Goal: Book appointment/travel/reservation

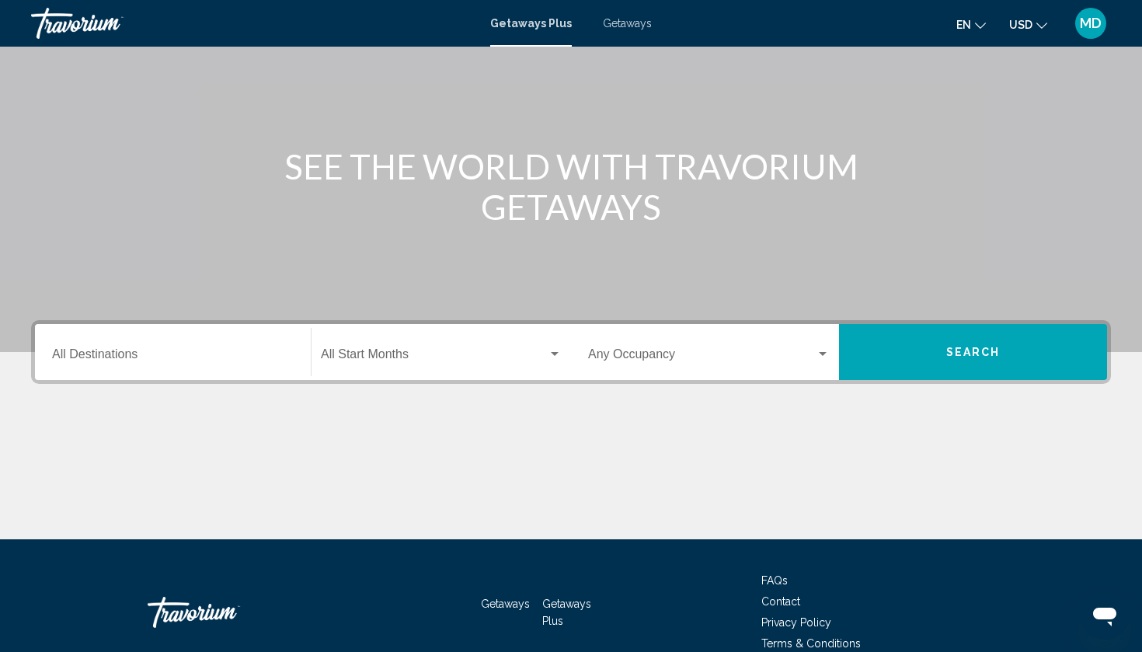
scroll to position [113, 0]
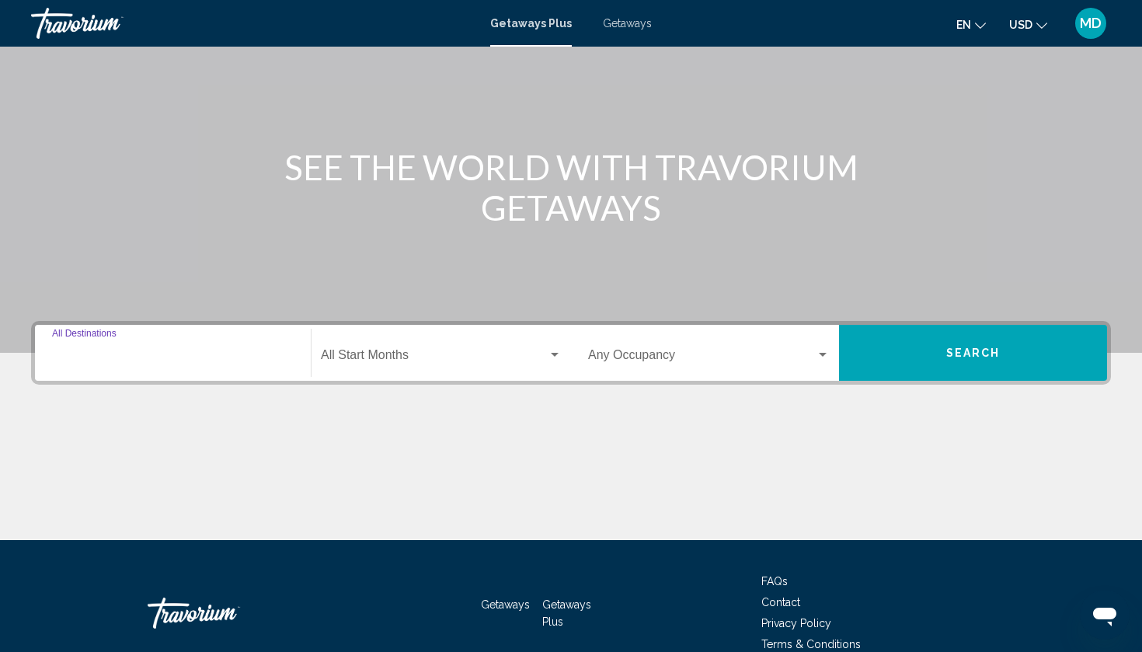
click at [204, 355] on input "Destination All Destinations" at bounding box center [173, 358] width 242 height 14
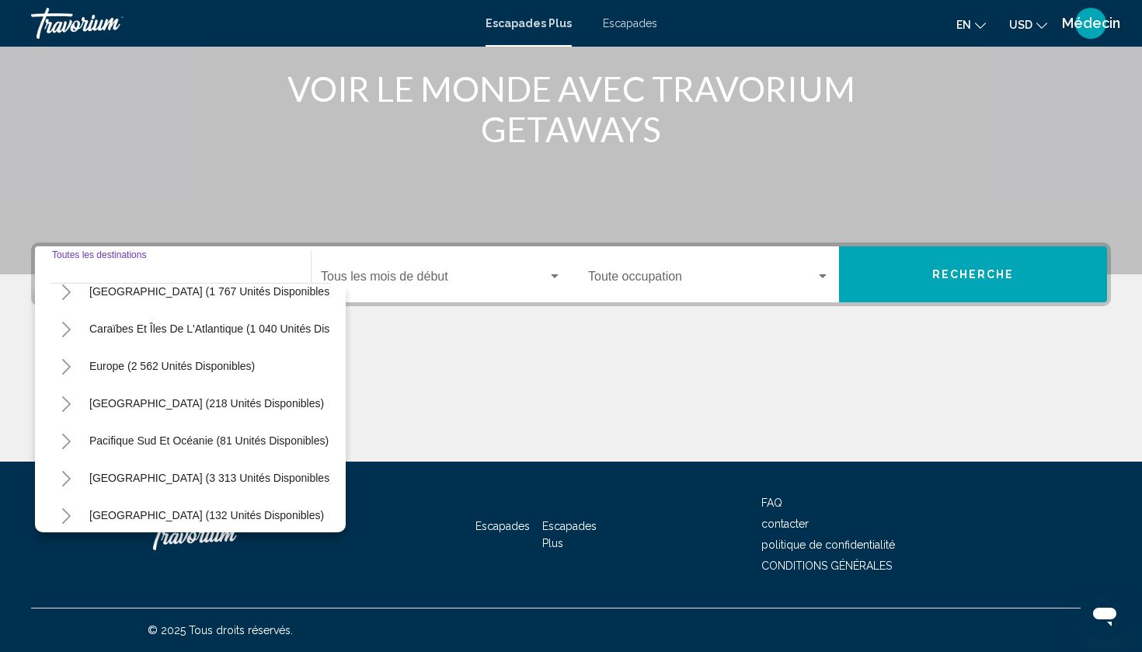
scroll to position [132, 0]
click at [68, 327] on icon "Basculer les îles des Caraïbes et de l'Atlantique (1 040 unités disponibles)" at bounding box center [67, 328] width 12 height 16
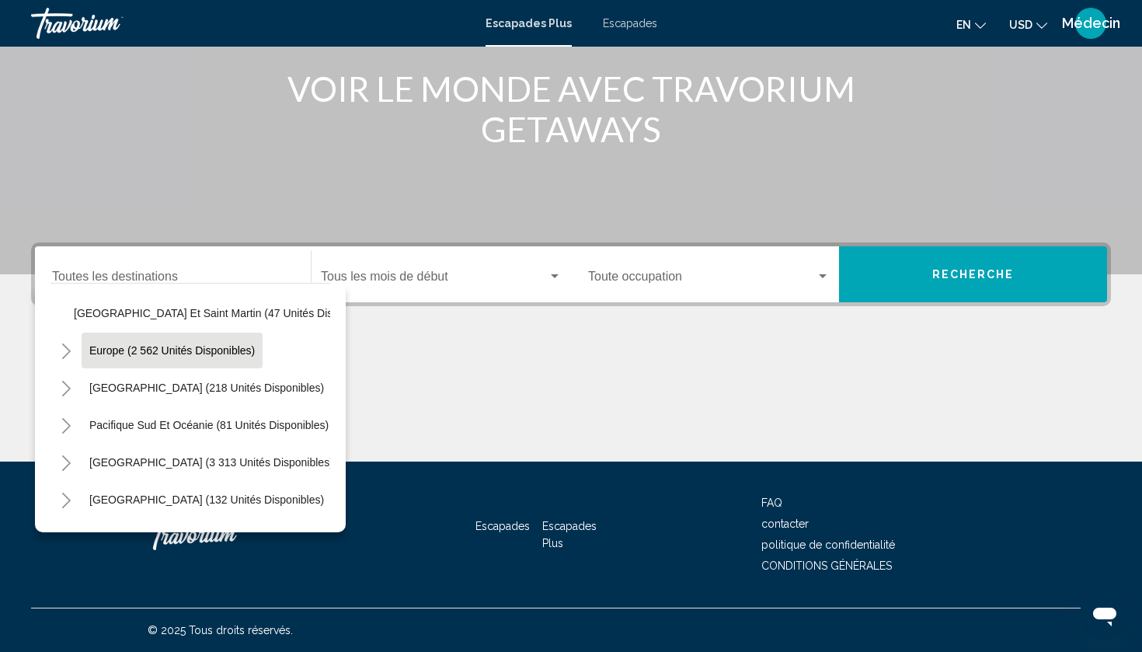
scroll to position [378, 0]
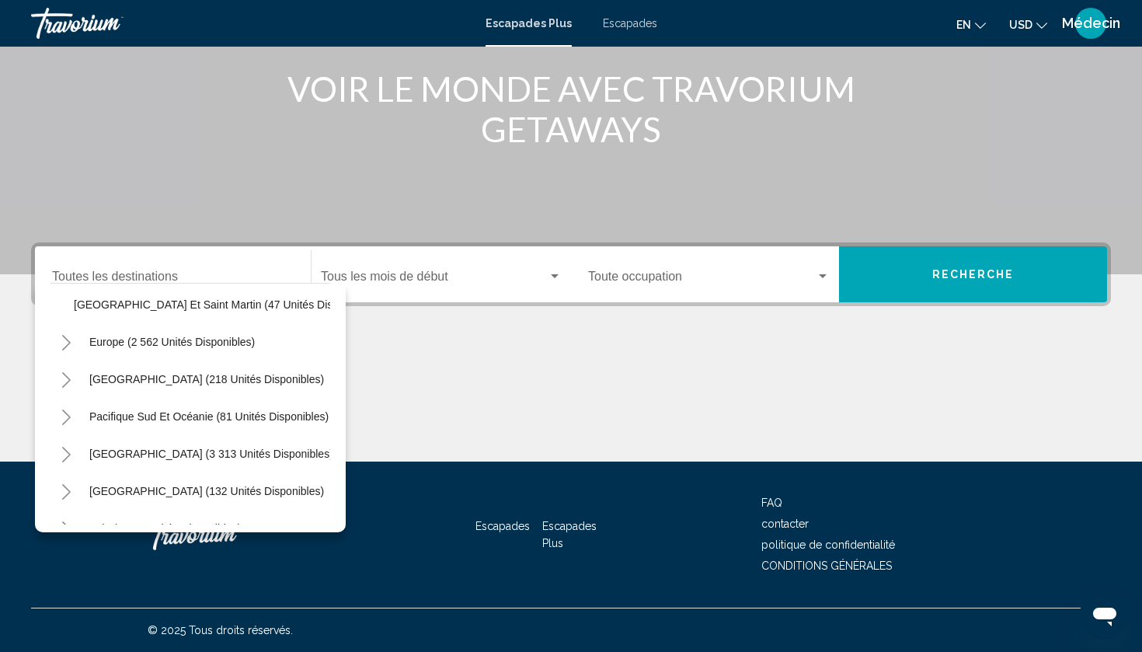
click at [68, 343] on icon "Basculer l'Europe (2 562 unités disponibles)" at bounding box center [66, 343] width 9 height 16
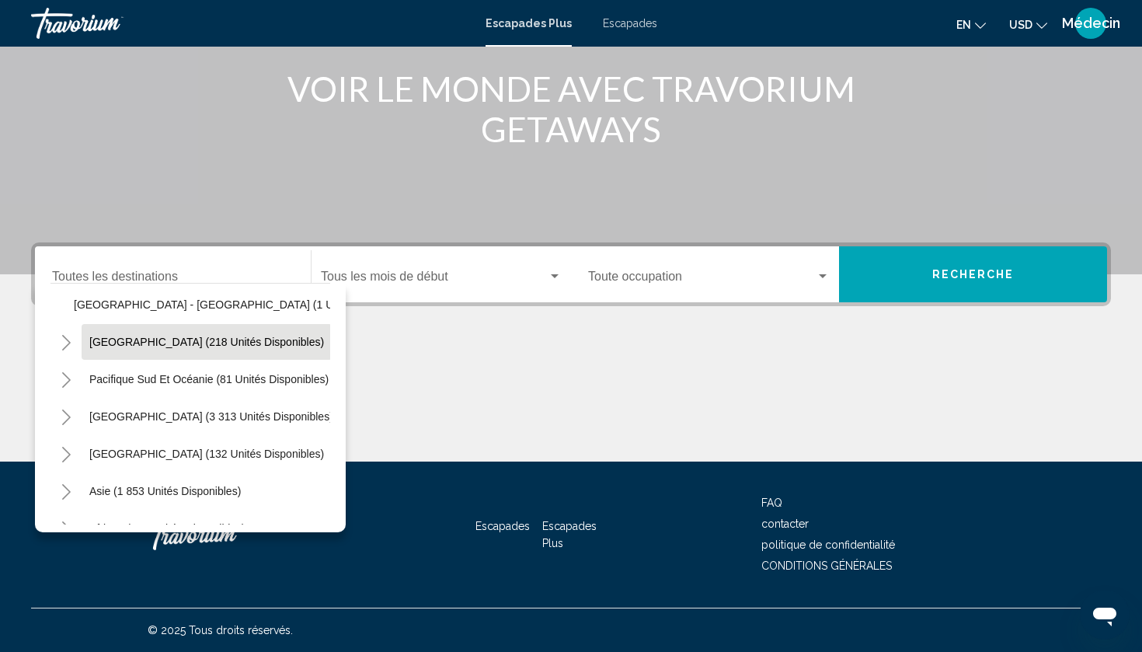
scroll to position [1088, 0]
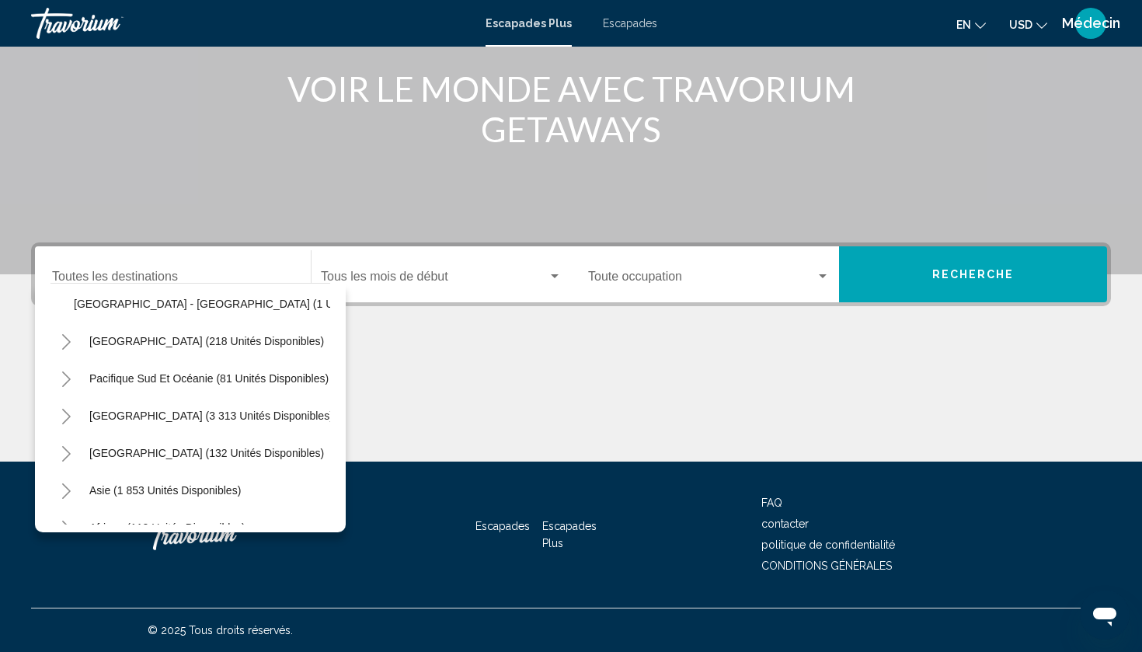
click at [68, 339] on icon "Basculer l'Australie (218 unités disponibles)" at bounding box center [67, 342] width 12 height 16
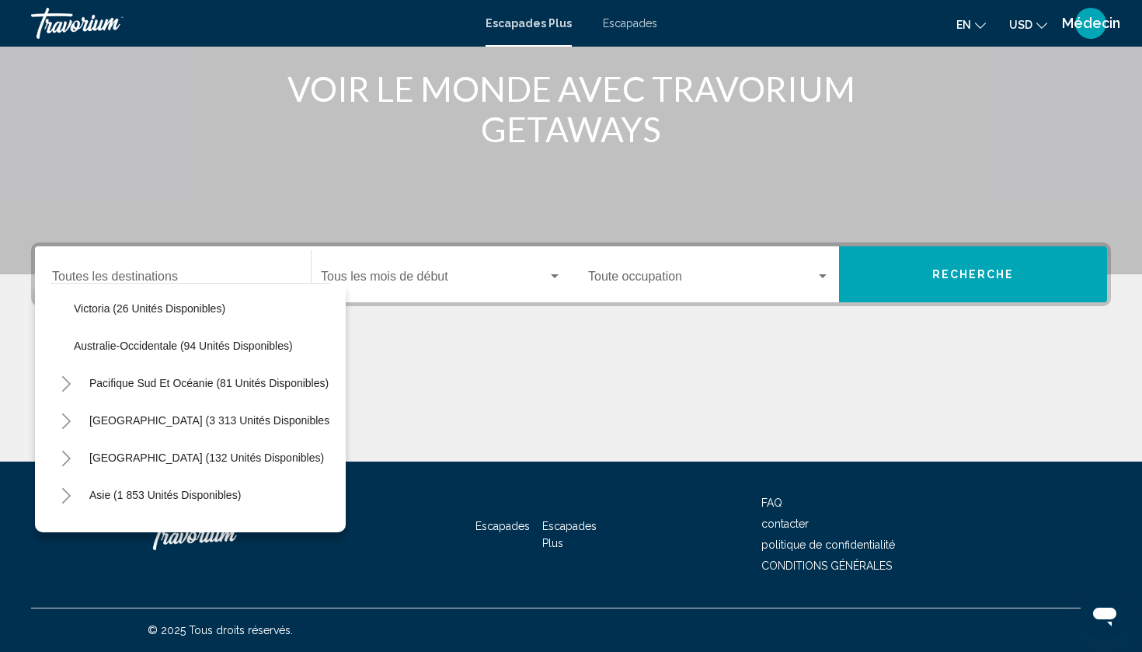
scroll to position [1272, 0]
click at [67, 383] on icon "Basculer Pacifique Sud et Océanie (81 unités disponibles)" at bounding box center [67, 382] width 12 height 16
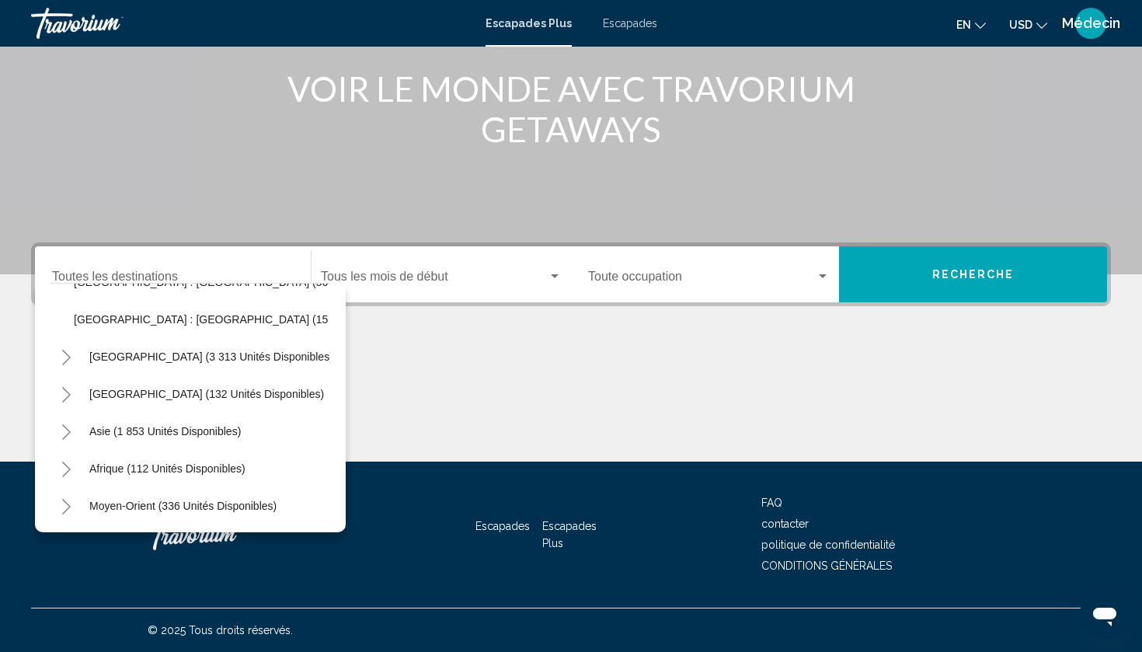
scroll to position [1408, 0]
click at [68, 467] on icon "Basculer l'Afrique (112 unités disponibles)" at bounding box center [66, 469] width 9 height 16
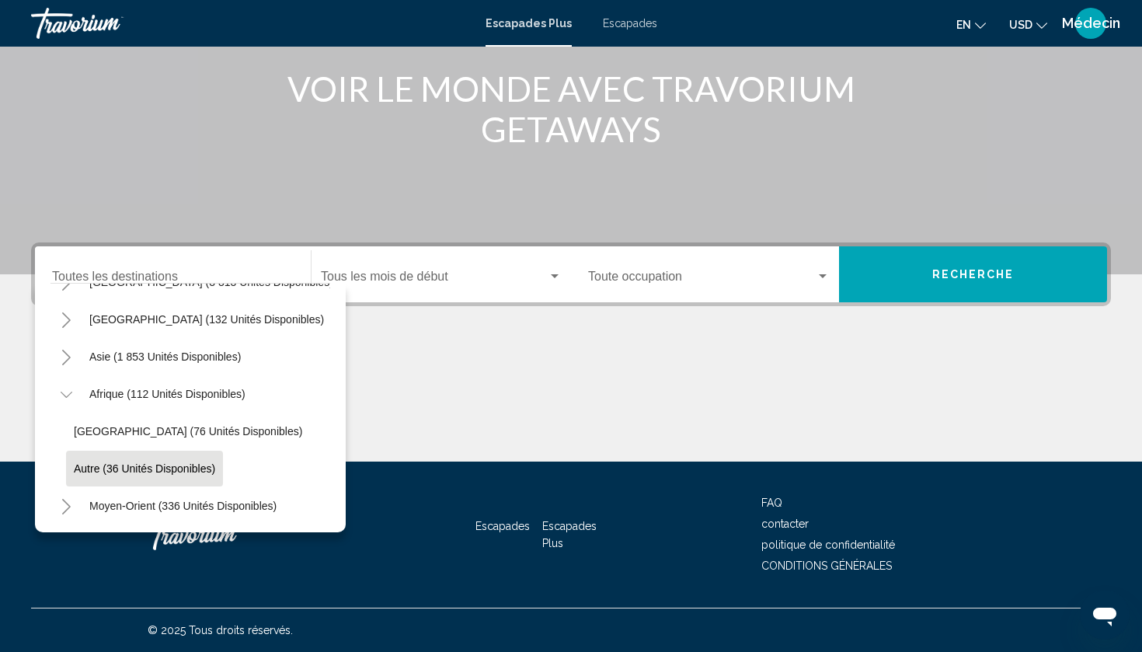
scroll to position [1482, 0]
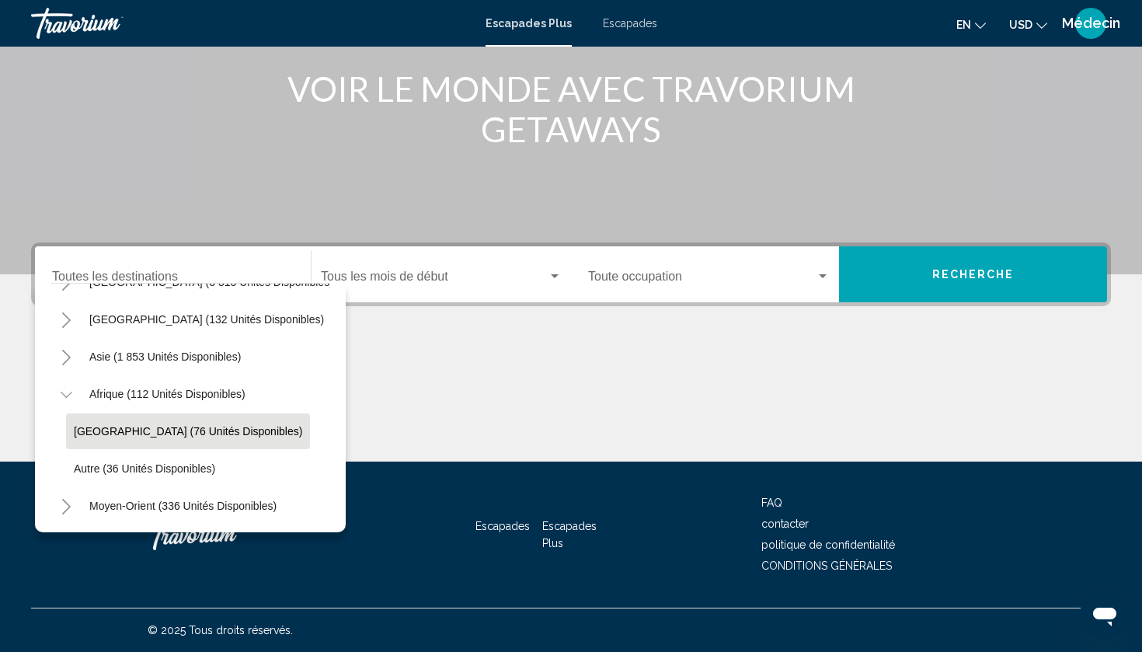
click at [131, 430] on span "[GEOGRAPHIC_DATA] (76 unités disponibles)" at bounding box center [188, 431] width 228 height 12
type input "**********"
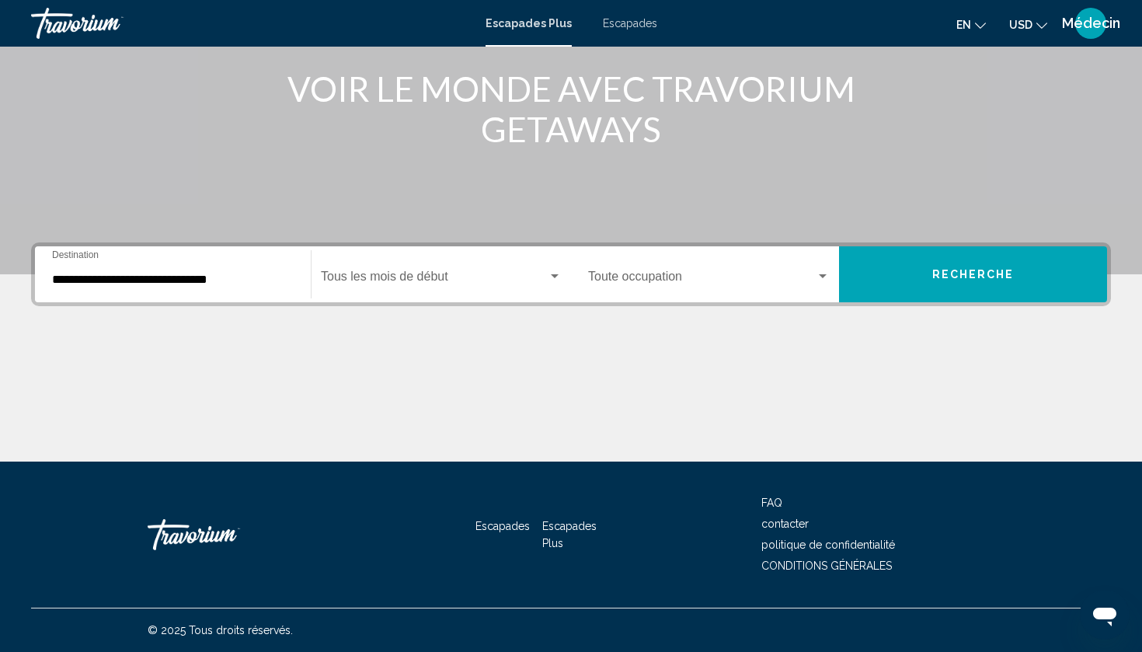
click at [478, 251] on div "Start Month Tous les mois de début" at bounding box center [441, 274] width 241 height 49
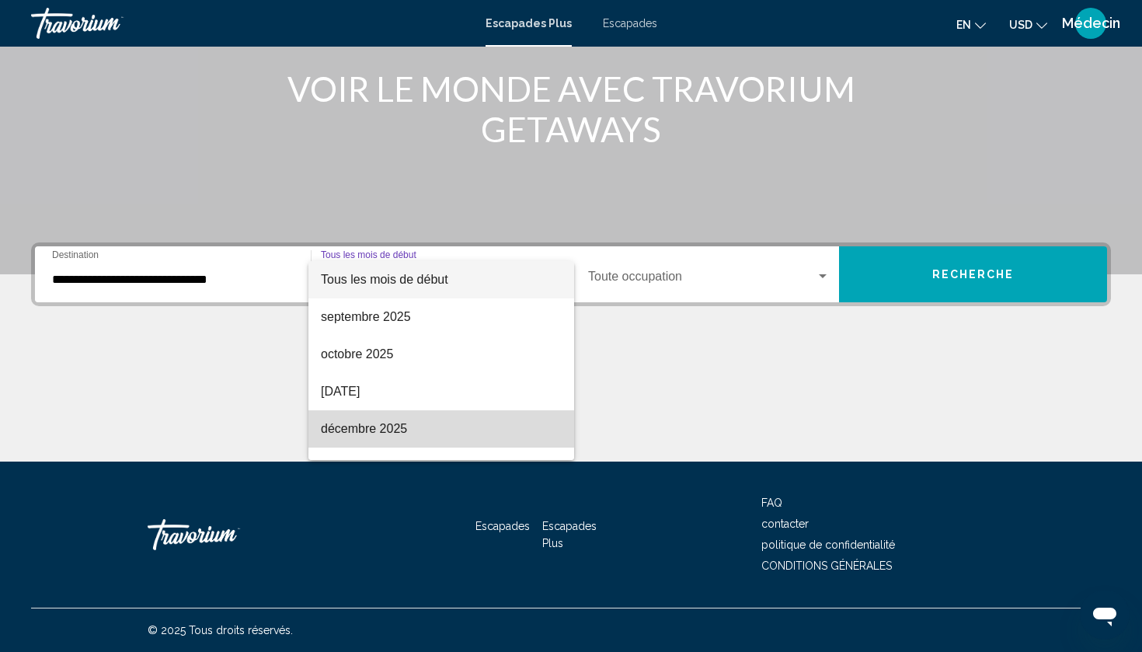
click at [377, 424] on span "décembre 2025" at bounding box center [441, 428] width 241 height 37
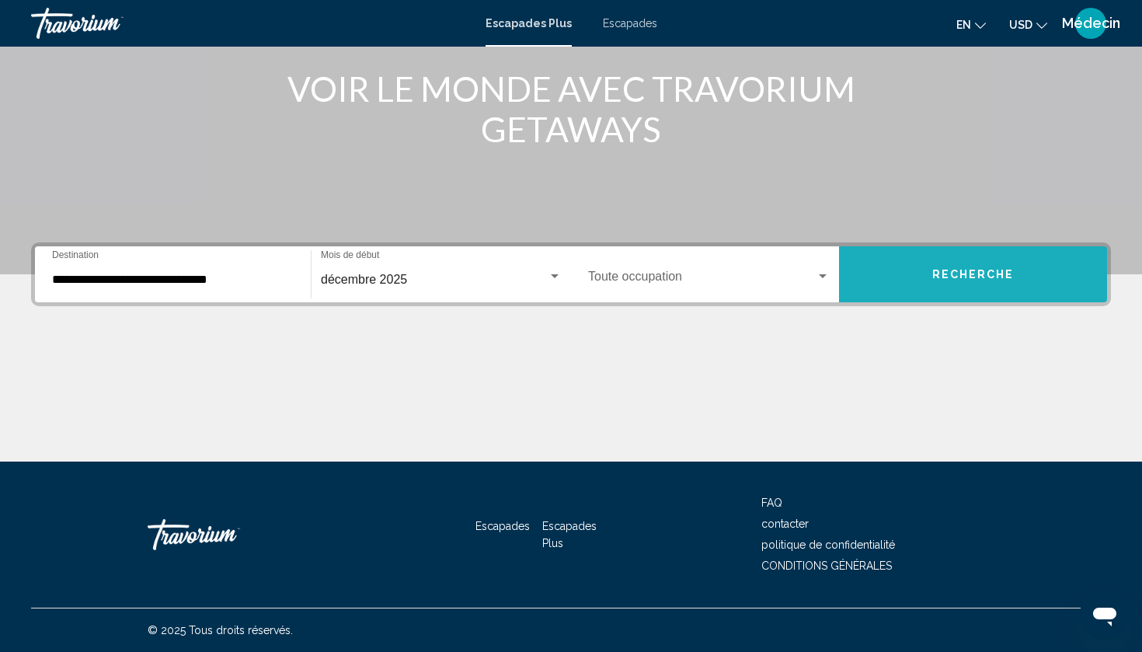
click at [907, 273] on button "RECHERCHE" at bounding box center [973, 274] width 268 height 56
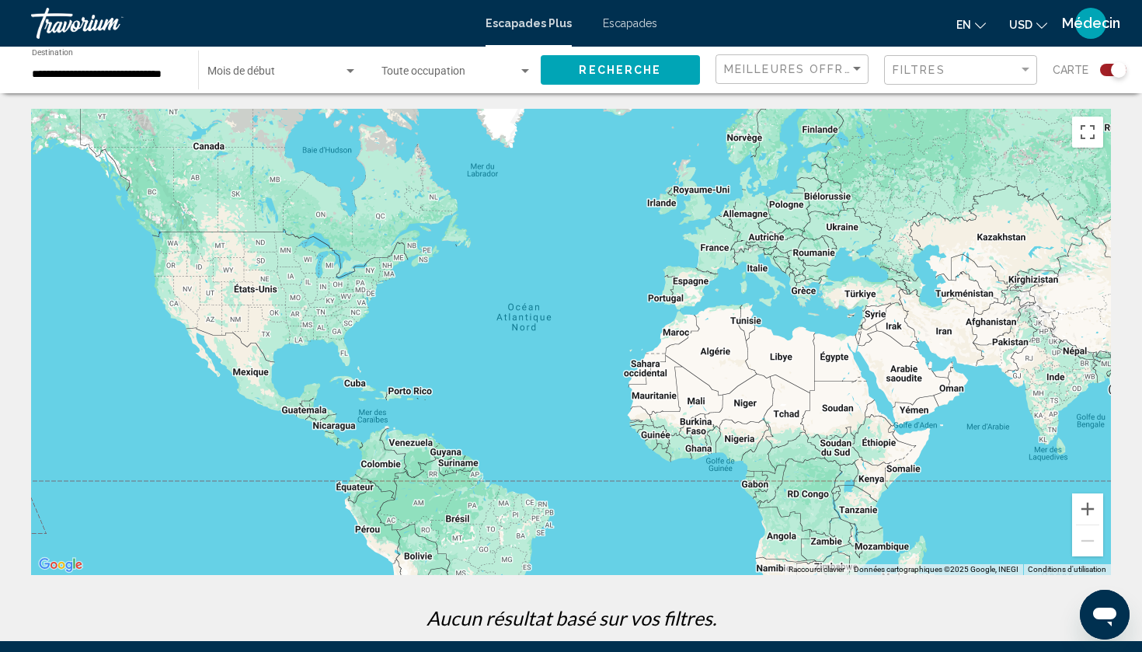
click at [646, 20] on span "Escapades" at bounding box center [630, 23] width 54 height 12
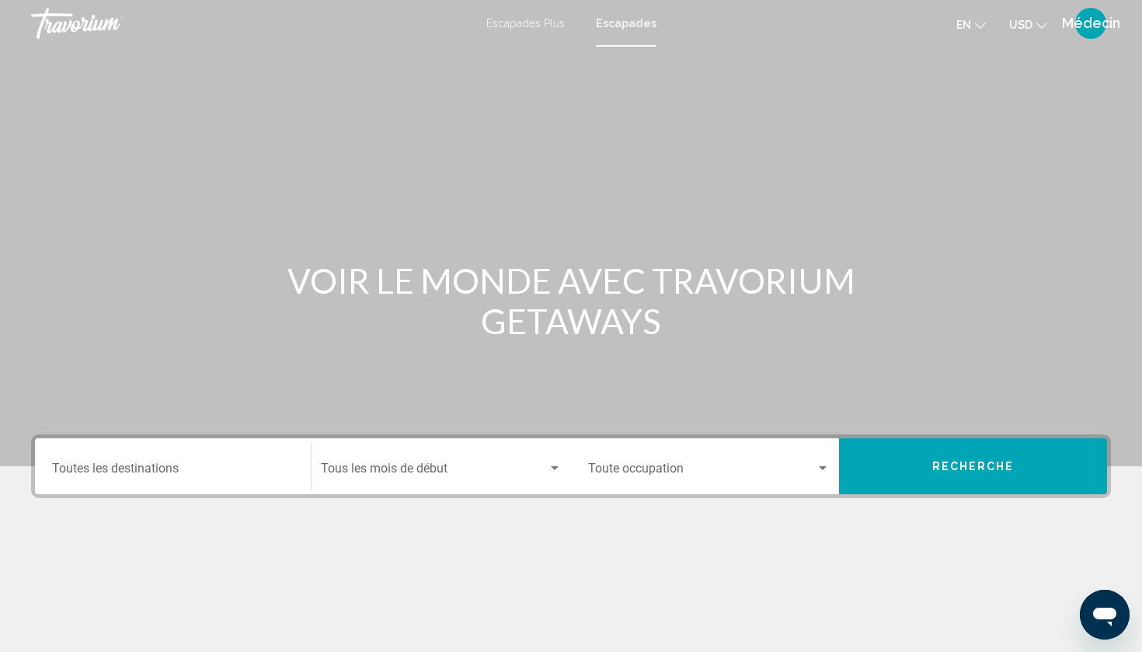
click at [221, 468] on input "Destination Toutes les destinations" at bounding box center [173, 472] width 242 height 14
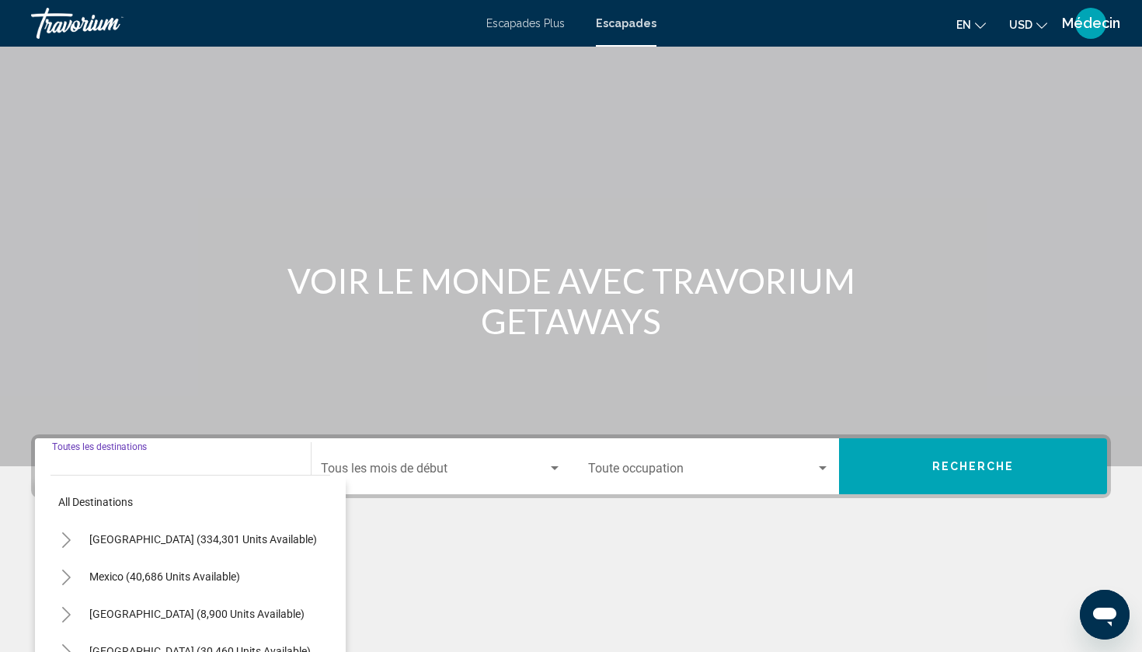
scroll to position [192, 0]
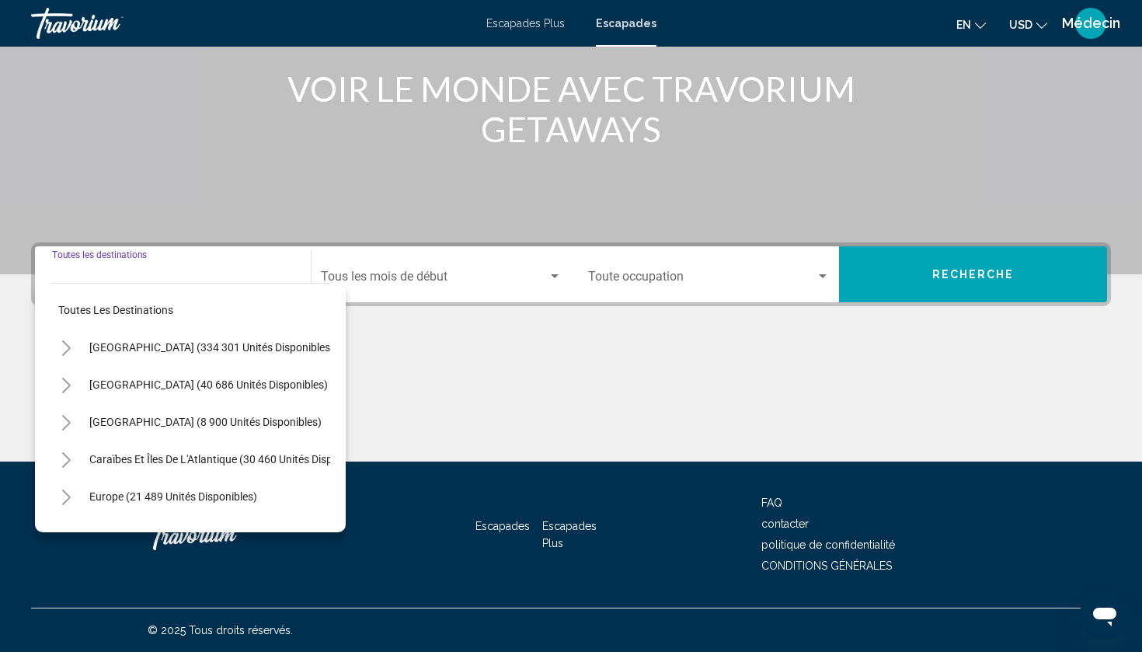
click at [184, 277] on input "Destination Toutes les destinations" at bounding box center [173, 280] width 242 height 14
click at [191, 273] on input "Destination Toutes les destinations" at bounding box center [173, 280] width 242 height 14
click at [388, 331] on div "Destination Toutes les destinations Toutes les destinations [GEOGRAPHIC_DATA] (…" at bounding box center [571, 351] width 1142 height 219
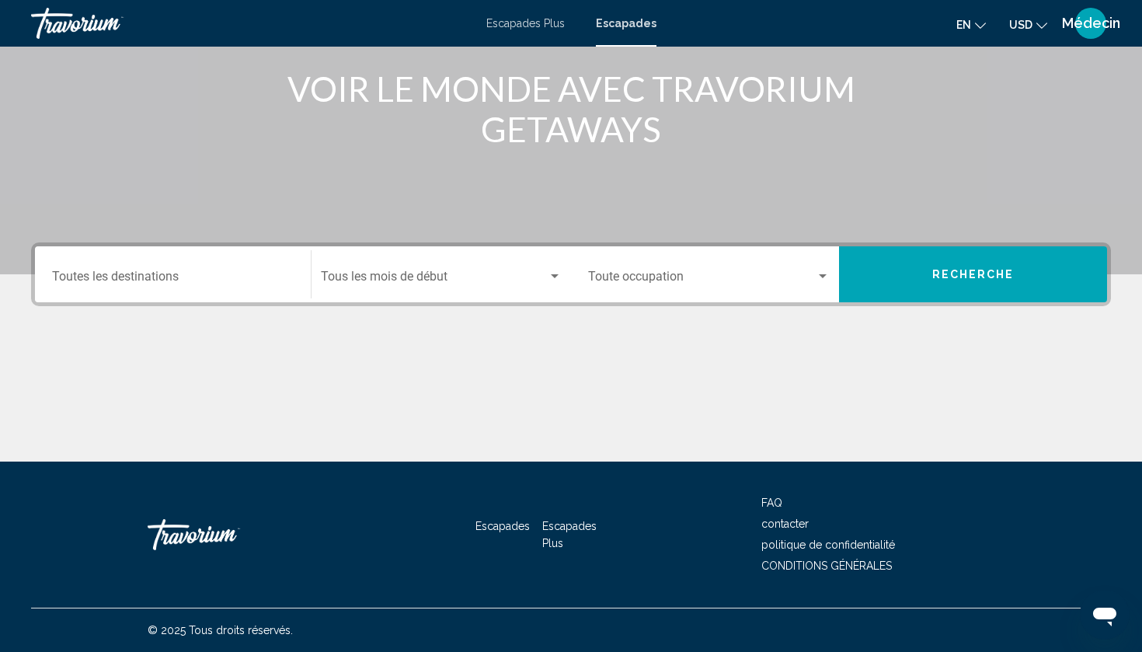
click at [454, 247] on mat-form-field "Start Month Tous les mois de début" at bounding box center [441, 274] width 259 height 55
click at [430, 280] on span "Rechercher le widget" at bounding box center [434, 280] width 227 height 14
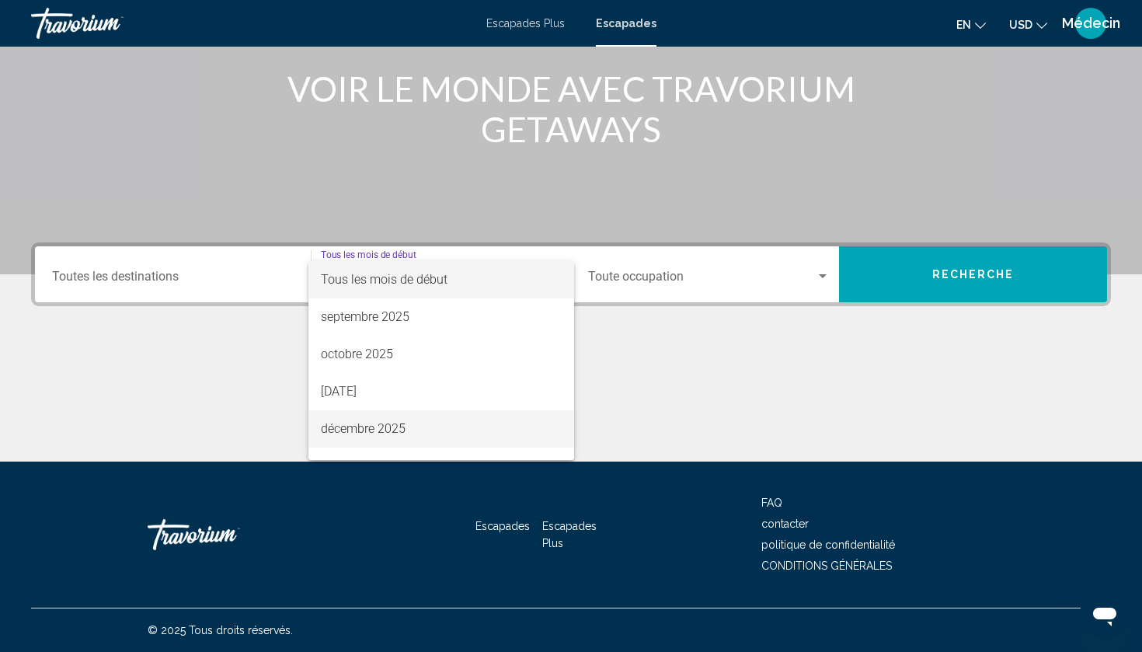
click at [376, 433] on span "décembre 2025" at bounding box center [441, 428] width 241 height 37
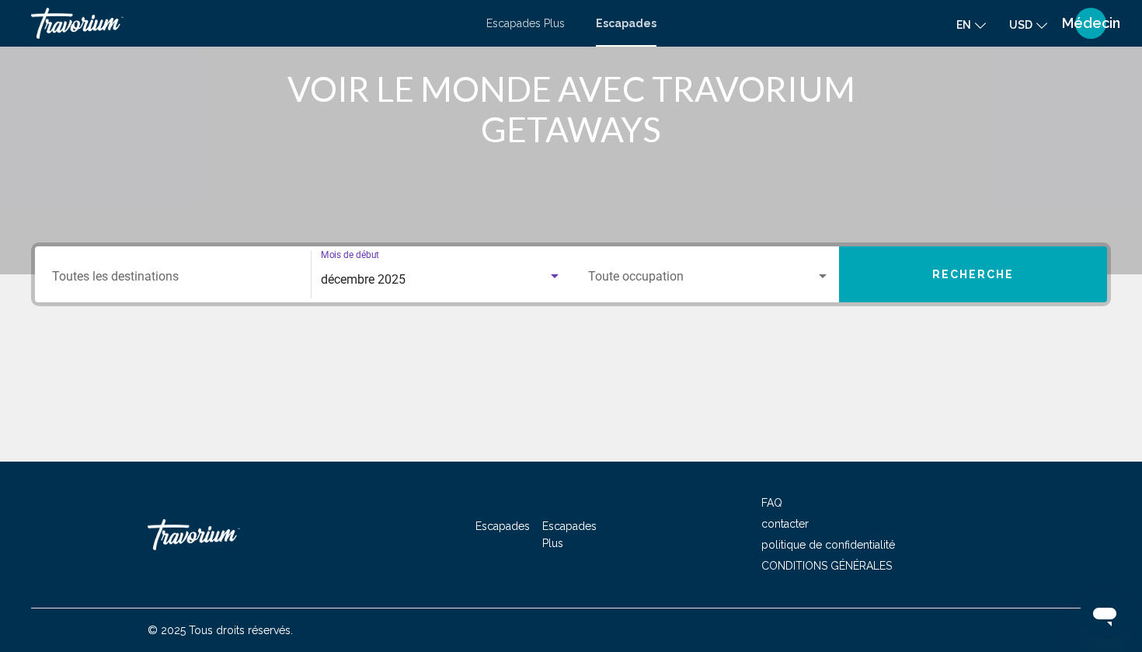
click at [700, 304] on div "Destination Toutes les destinations [DATE] Mois de début Tous les mois de début…" at bounding box center [571, 274] width 1080 height 64
click at [719, 274] on span "Rechercher le widget" at bounding box center [702, 280] width 228 height 14
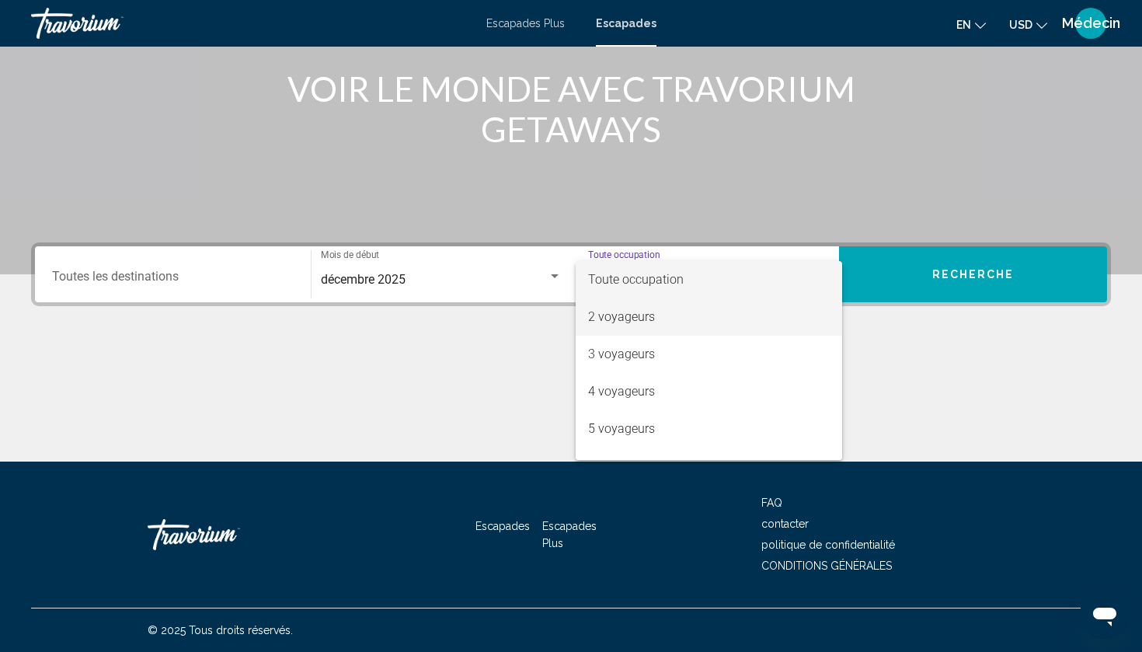
click at [619, 325] on span "2 voyageurs" at bounding box center [709, 316] width 242 height 37
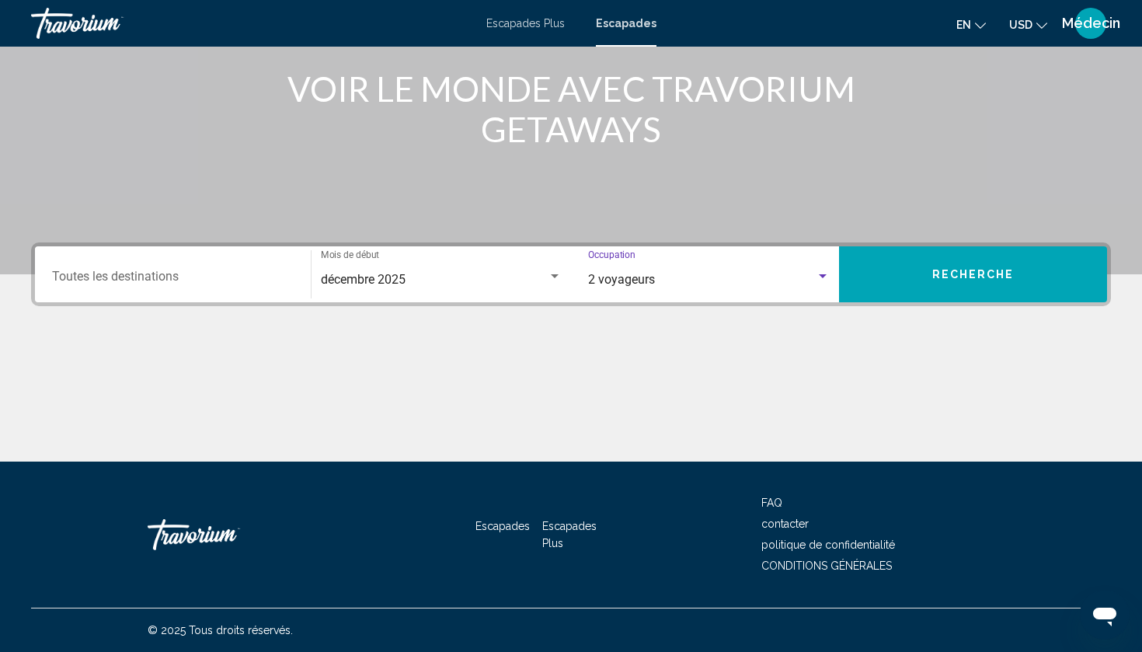
click at [927, 277] on button "RECHERCHE" at bounding box center [973, 274] width 268 height 56
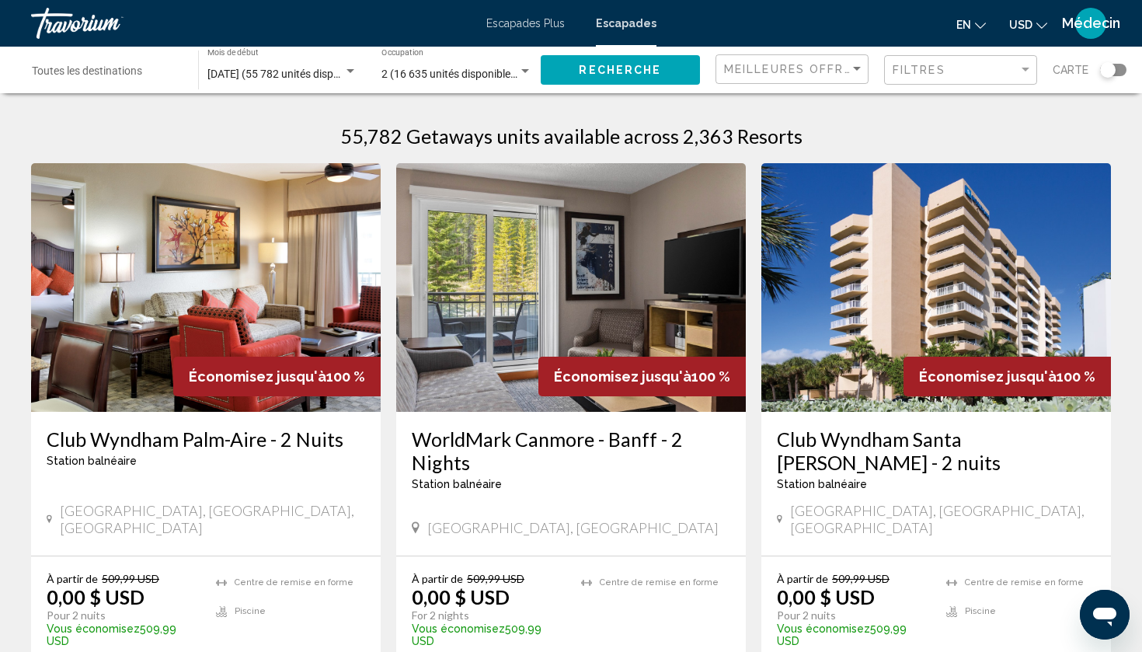
click at [1115, 68] on div "Rechercher le widget" at bounding box center [1108, 70] width 16 height 16
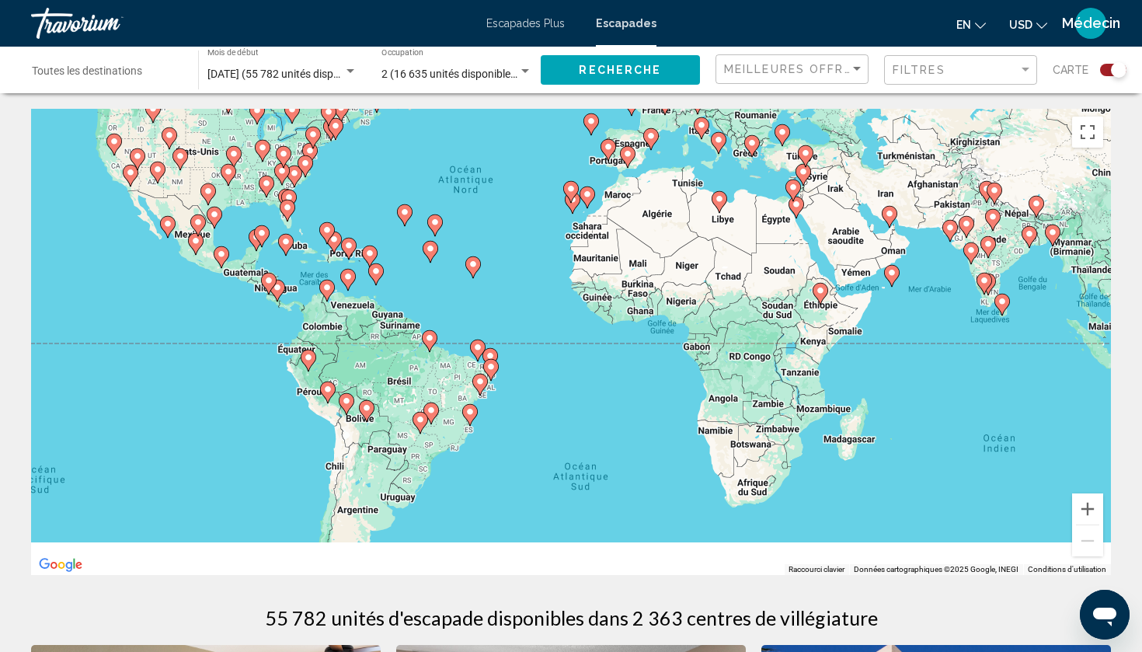
drag, startPoint x: 684, startPoint y: 444, endPoint x: 618, endPoint y: 284, distance: 173.9
click at [618, 284] on div "Pour activer le glissement avec le clavier, appuyez sur Alt+Entrée. Une fois ce…" at bounding box center [571, 342] width 1080 height 466
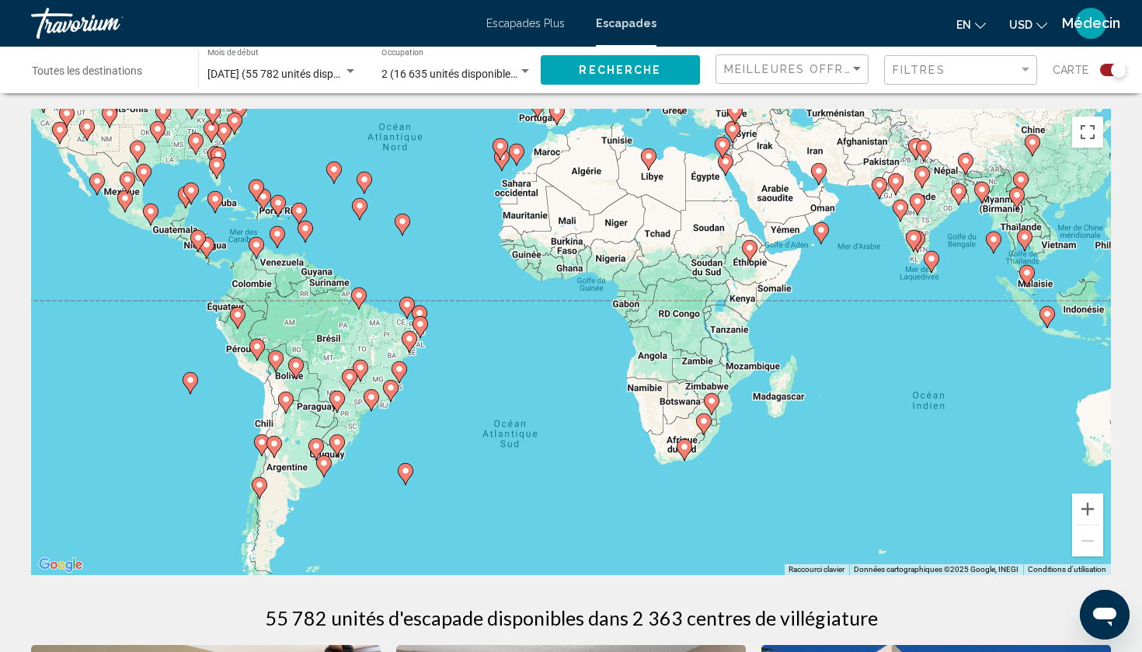
drag, startPoint x: 894, startPoint y: 392, endPoint x: 825, endPoint y: 365, distance: 74.3
click at [825, 365] on div "Pour activer le glissement avec le clavier, appuyez sur Alt+Entrée. Une fois ce…" at bounding box center [571, 342] width 1080 height 466
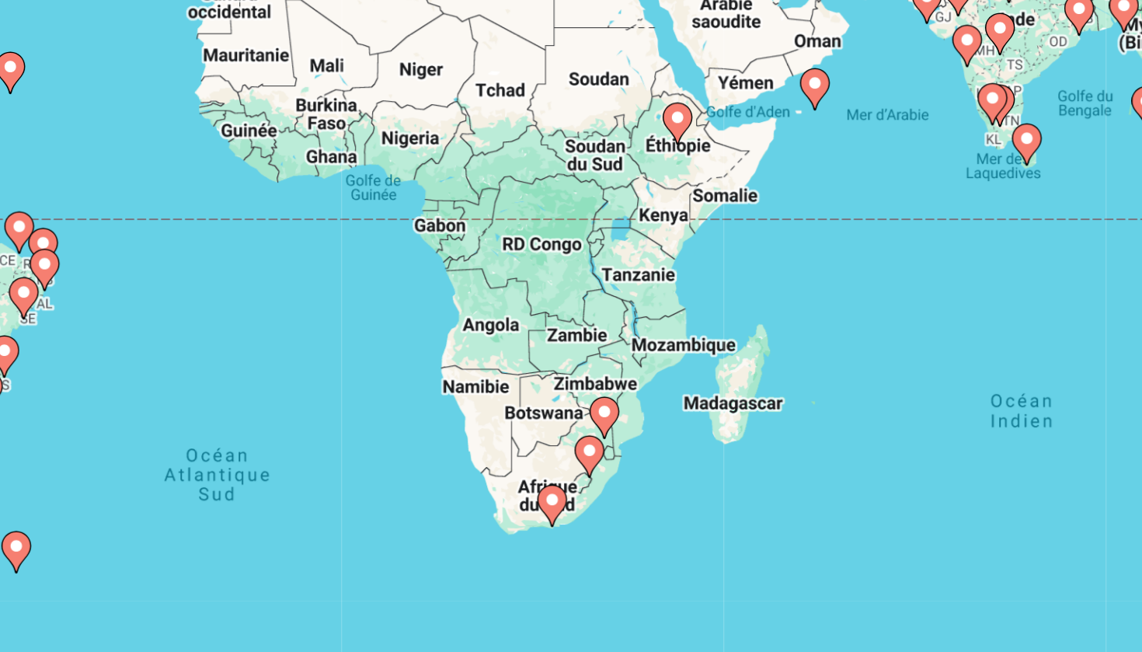
drag, startPoint x: 456, startPoint y: 206, endPoint x: 434, endPoint y: 204, distance: 22.6
click at [434, 204] on div "Pour activer le glissement avec le clavier, appuyez sur Alt+Entrée. Une fois ce…" at bounding box center [571, 342] width 1080 height 466
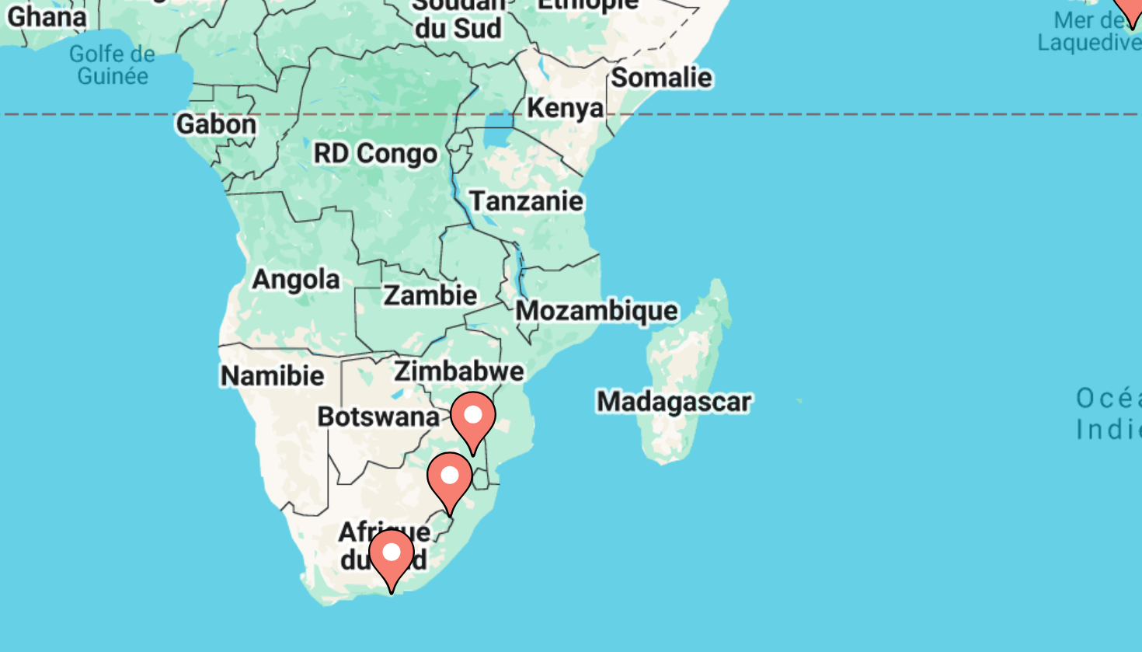
scroll to position [131, 0]
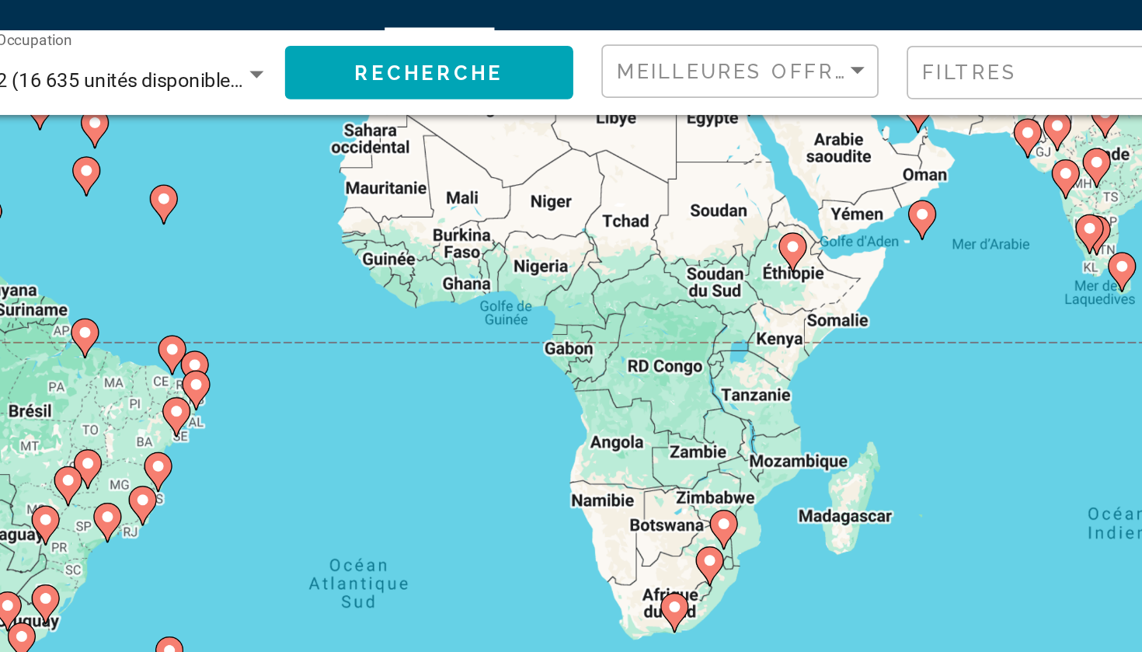
drag, startPoint x: 207, startPoint y: 196, endPoint x: 310, endPoint y: 253, distance: 117.6
click at [310, 253] on div "Pour activer le glissement avec le clavier, appuyez sur Alt+Entrée. Une fois ce…" at bounding box center [571, 210] width 1080 height 466
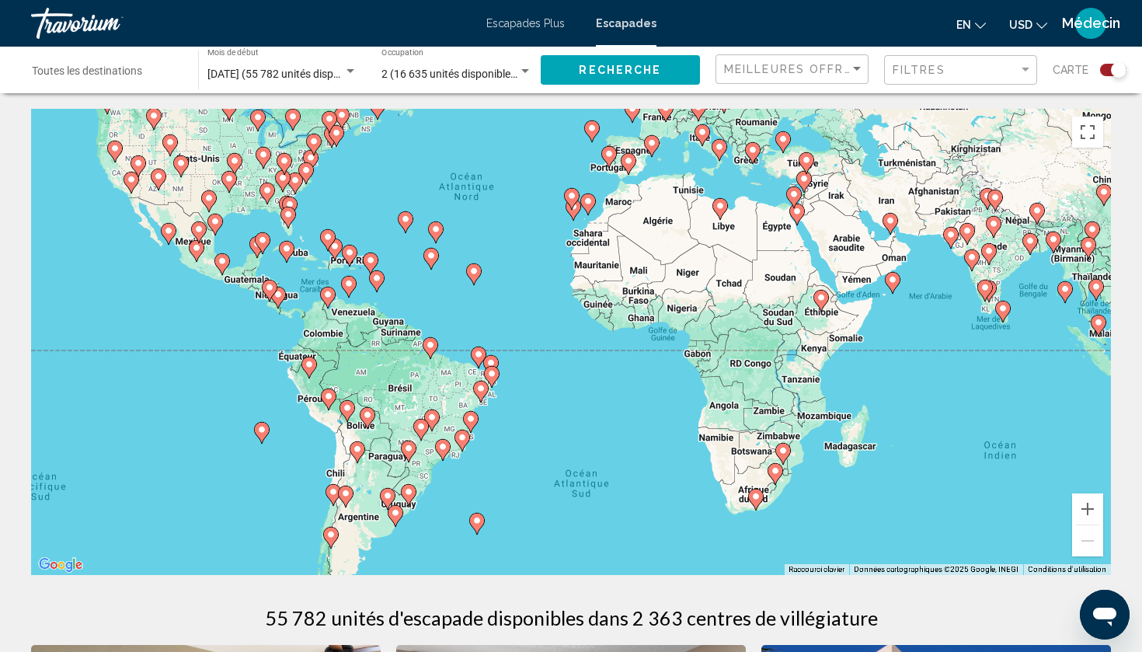
click at [758, 496] on image "Contenu principal" at bounding box center [755, 496] width 9 height 9
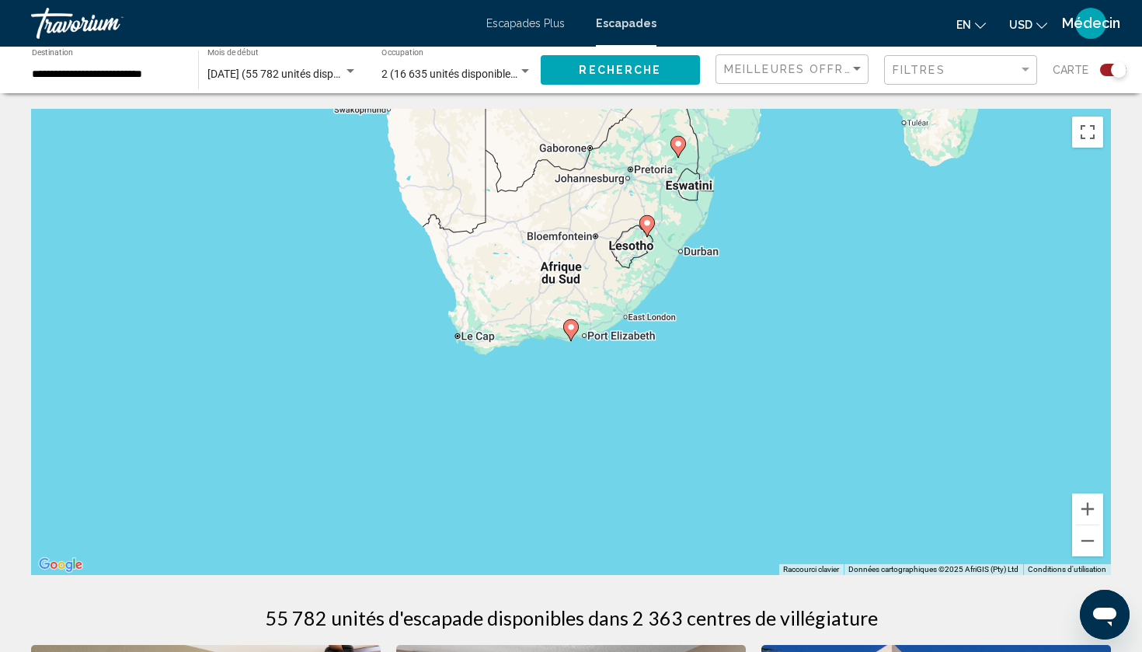
click at [568, 328] on image "Contenu principal" at bounding box center [570, 326] width 9 height 9
type input "**********"
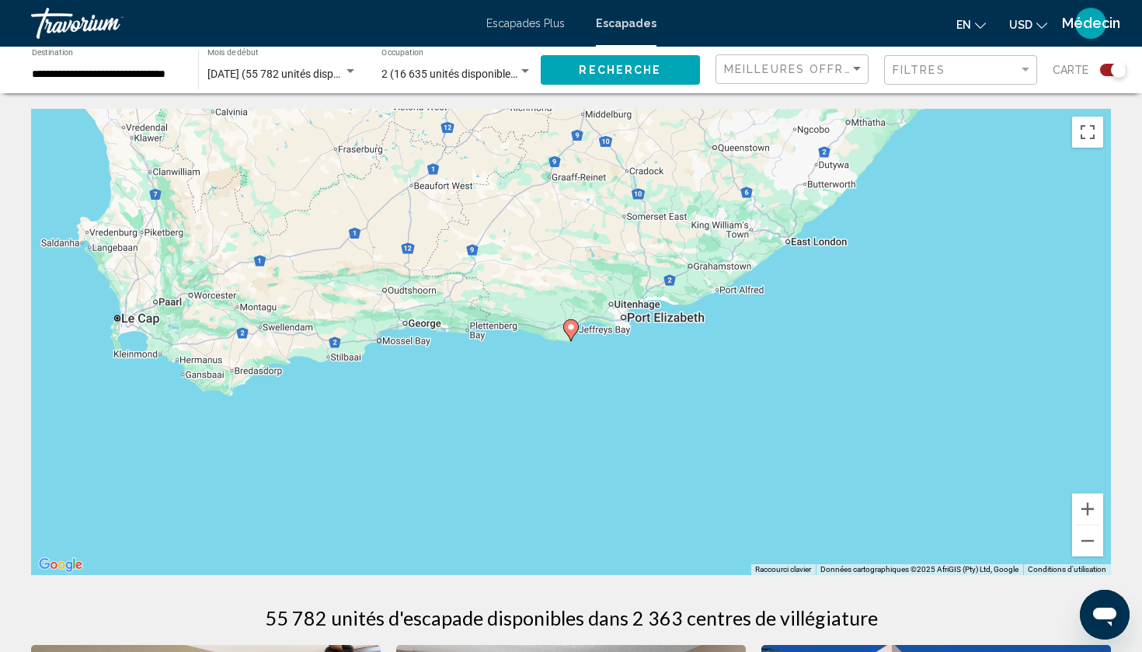
scroll to position [1, 0]
click at [1094, 548] on button "Zoom arrière" at bounding box center [1087, 539] width 31 height 31
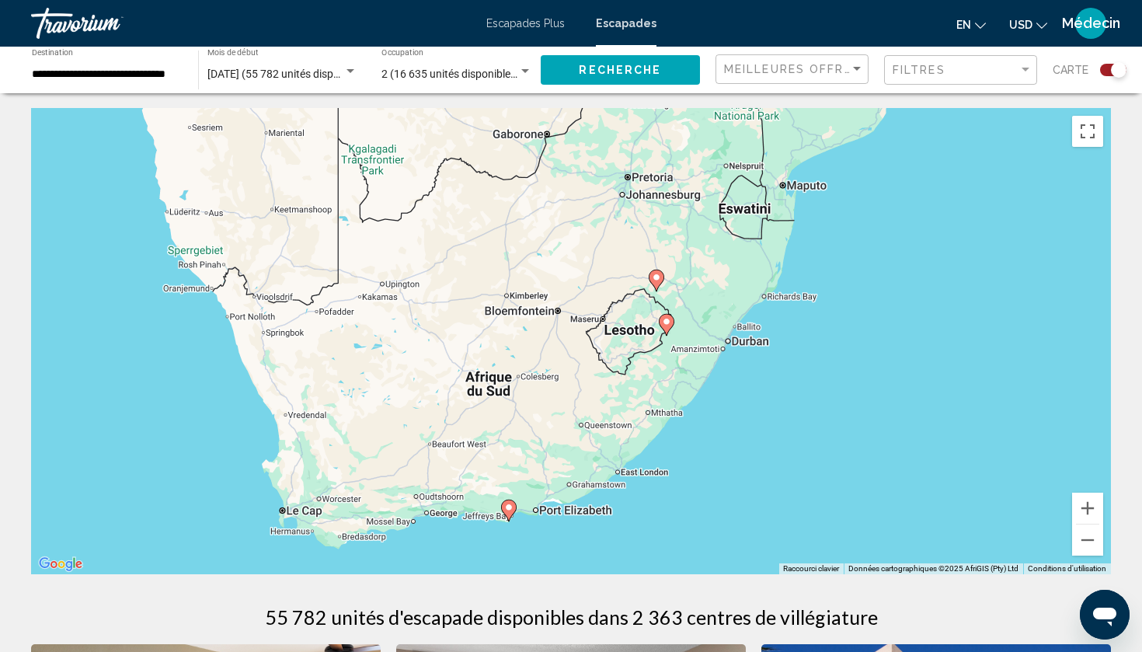
drag, startPoint x: 781, startPoint y: 247, endPoint x: 718, endPoint y: 430, distance: 193.9
click at [718, 430] on div "Pour naviguer, appuyez sur les touches fléchées. Pour activer le glissement ave…" at bounding box center [571, 341] width 1080 height 466
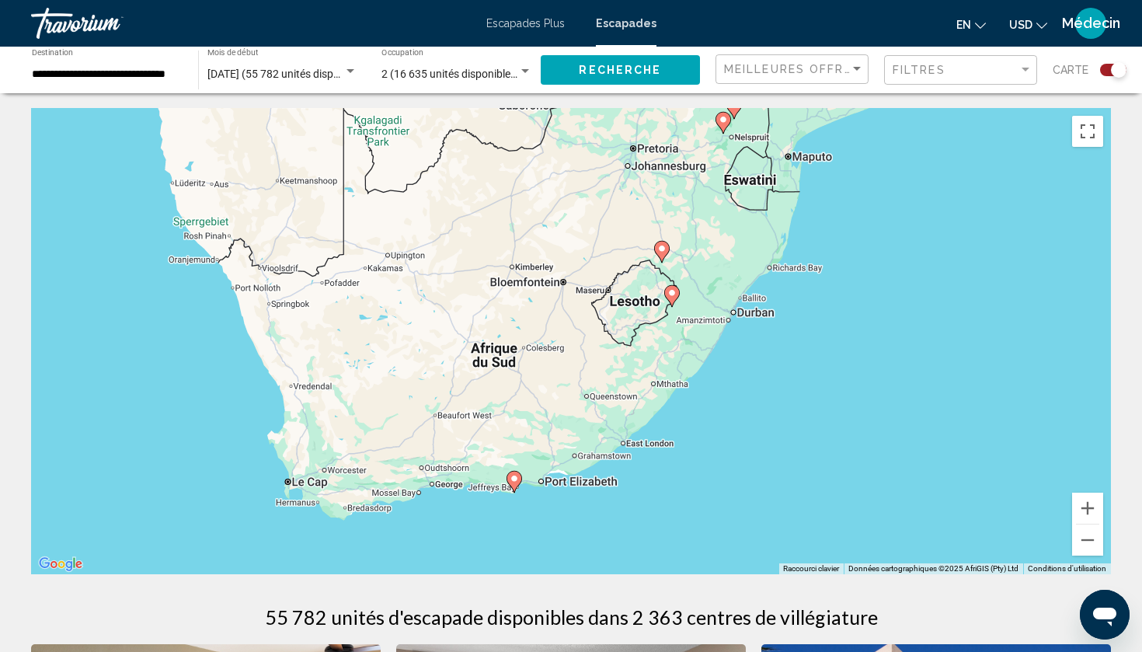
drag, startPoint x: 669, startPoint y: 517, endPoint x: 676, endPoint y: 486, distance: 31.9
click at [676, 486] on div "Pour naviguer, appuyez sur les touches fléchées. Pour activer le glissement ave…" at bounding box center [571, 341] width 1080 height 466
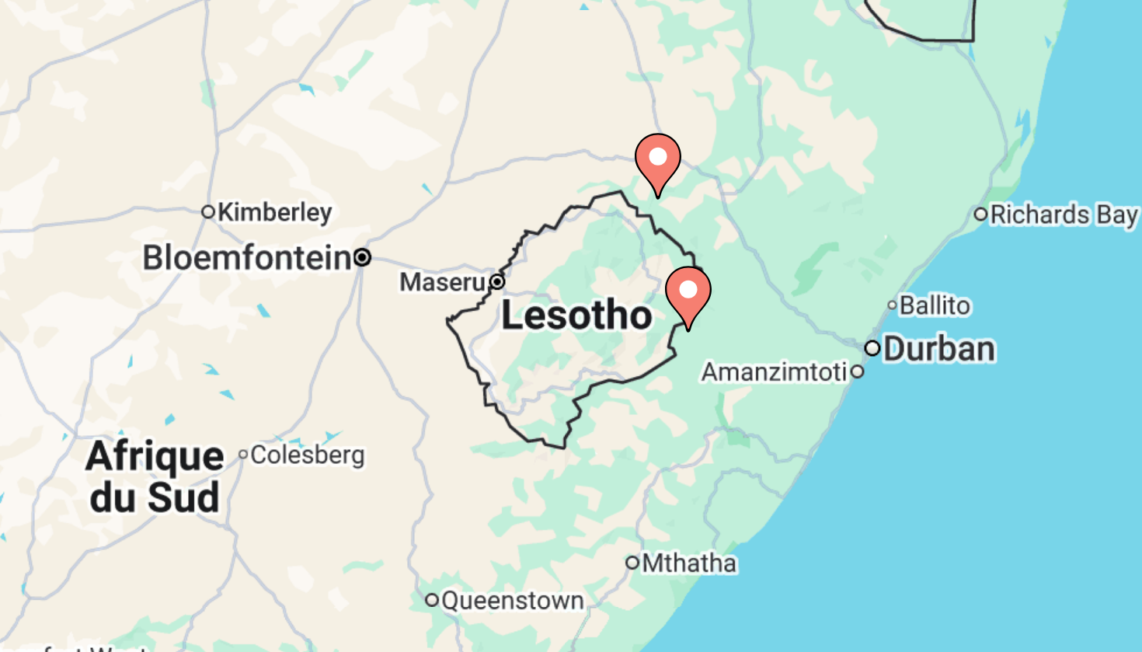
scroll to position [7, 0]
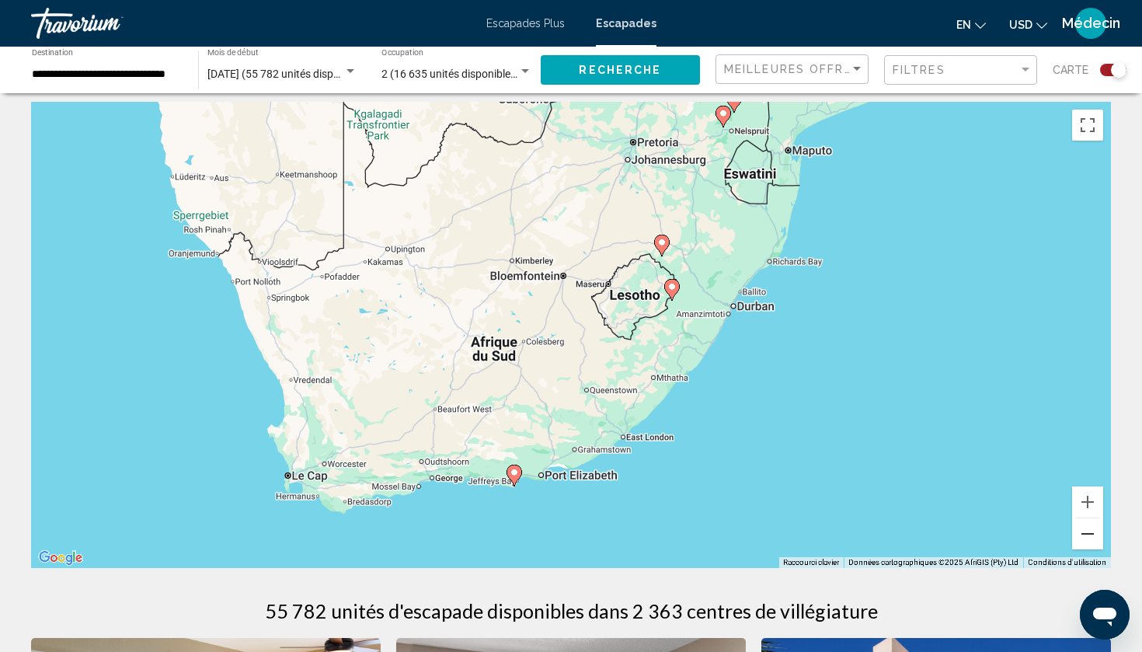
click at [1088, 536] on button "Zoom arrière" at bounding box center [1087, 533] width 31 height 31
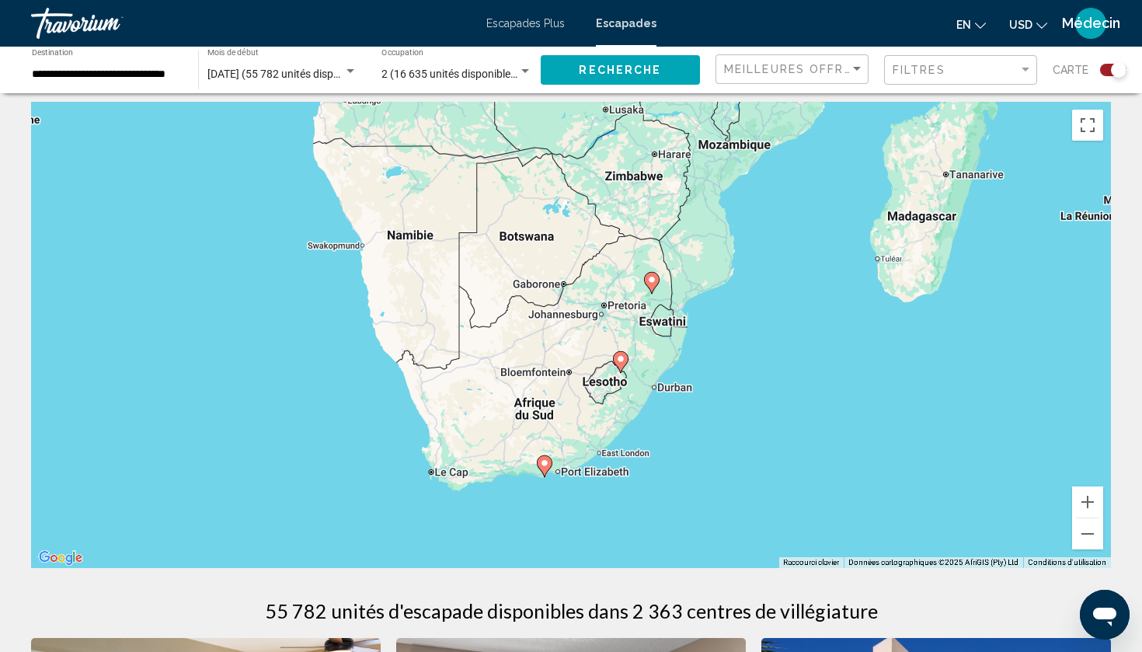
drag, startPoint x: 826, startPoint y: 318, endPoint x: 827, endPoint y: 386, distance: 68.4
click at [827, 386] on div "Pour naviguer, appuyez sur les touches fléchées. Pour activer le glissement ave…" at bounding box center [571, 335] width 1080 height 466
click at [1088, 500] on button "Zoom avant" at bounding box center [1087, 501] width 31 height 31
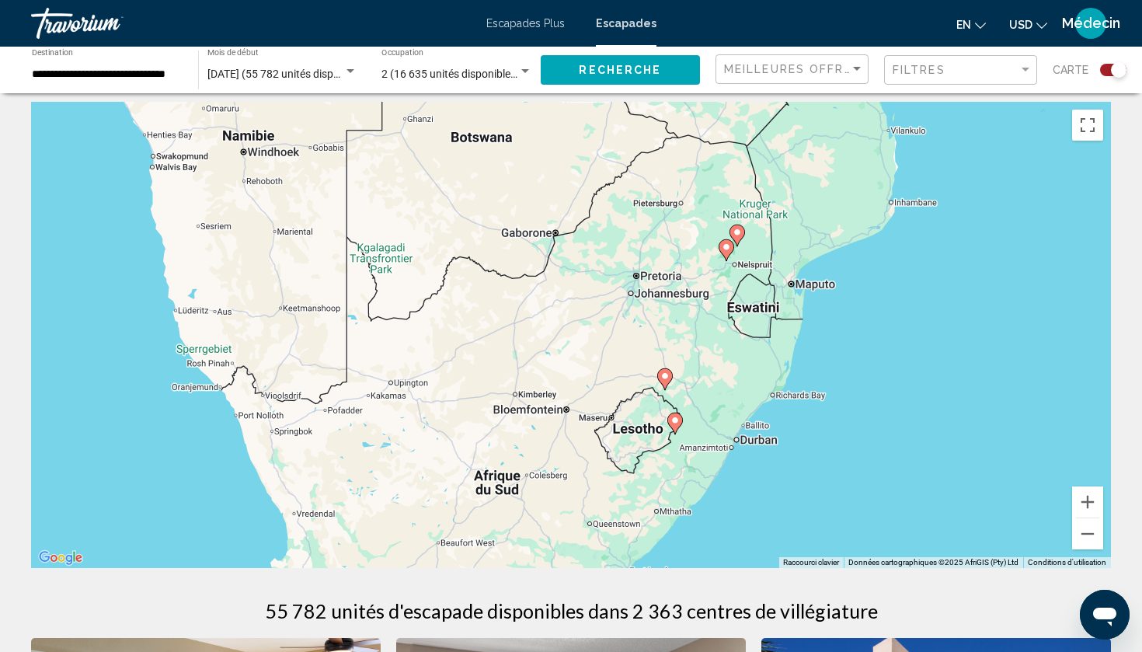
click at [664, 376] on image "Contenu principal" at bounding box center [664, 375] width 9 height 9
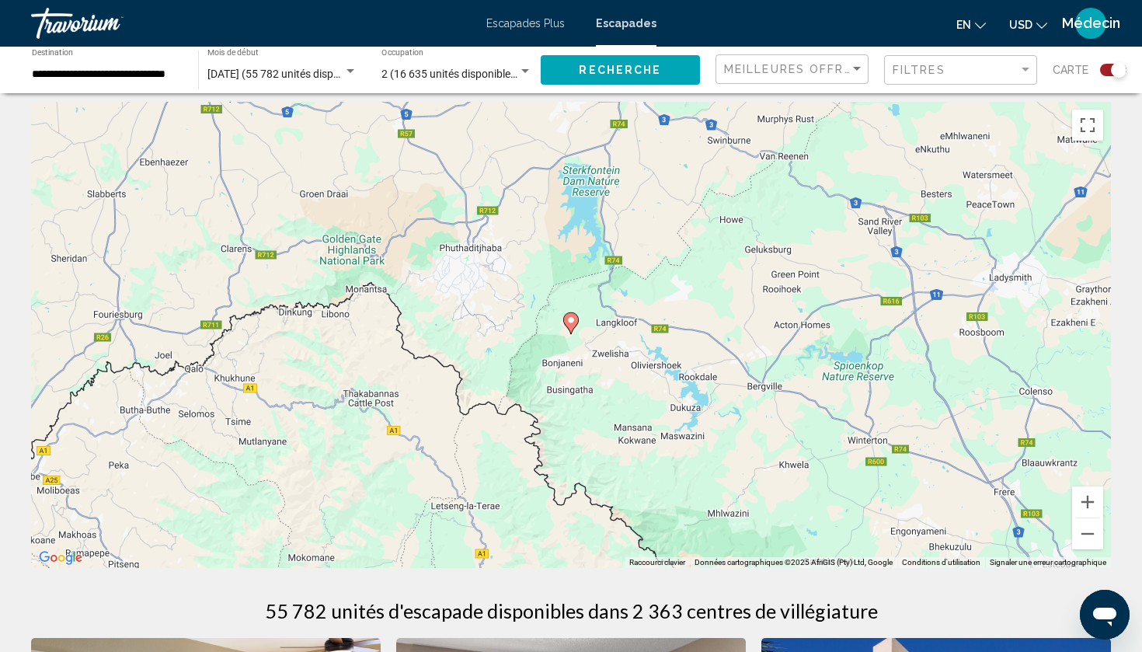
click at [573, 324] on image "Contenu principal" at bounding box center [570, 319] width 9 height 9
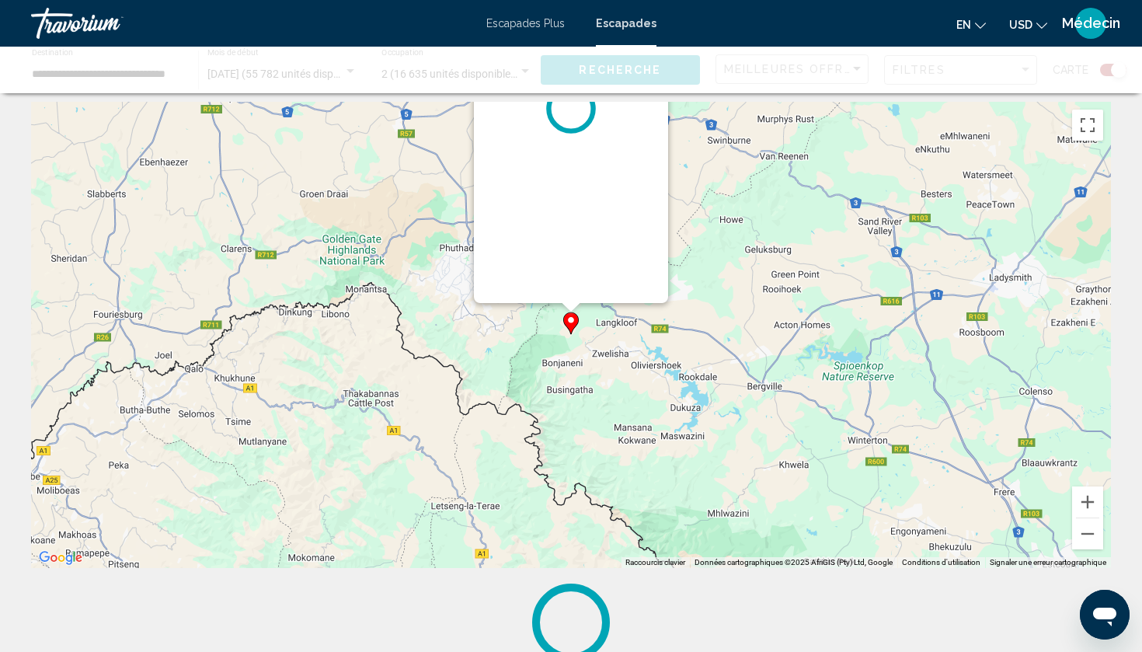
scroll to position [0, 0]
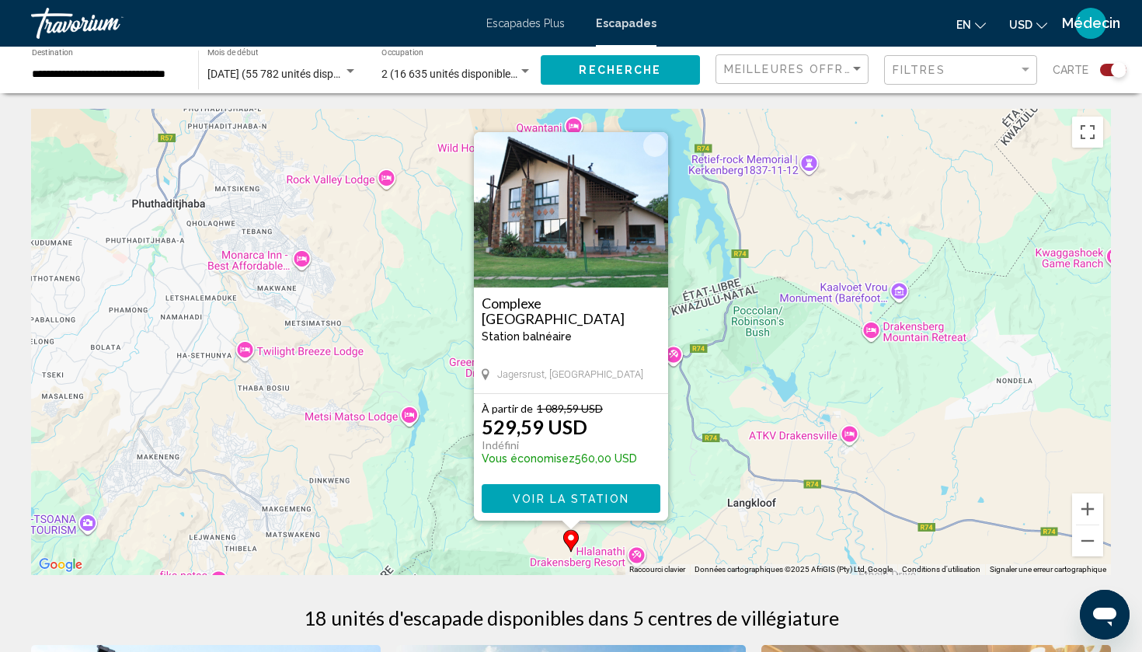
click at [877, 341] on div "Pour activer le glissement avec le clavier, appuyez sur Alt+Entrée. Une fois ce…" at bounding box center [571, 342] width 1080 height 466
click at [876, 385] on div "Pour activer le glissement avec le clavier, appuyez sur Alt+Entrée. Une fois ce…" at bounding box center [571, 342] width 1080 height 466
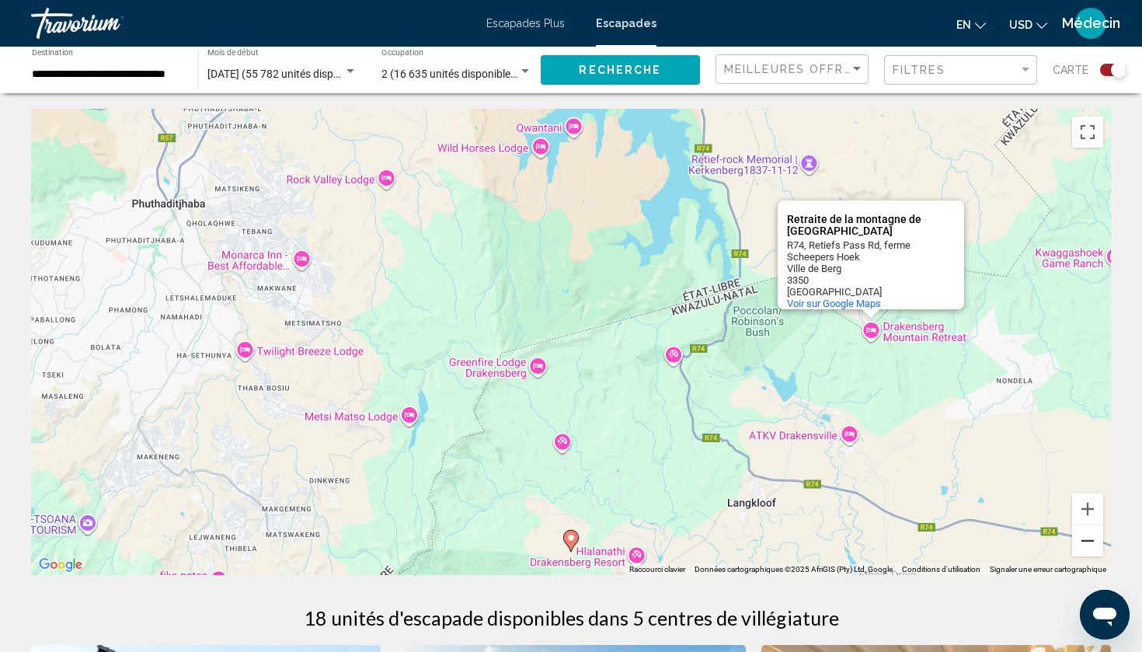
click at [1089, 540] on button "Zoom arrière" at bounding box center [1087, 540] width 31 height 31
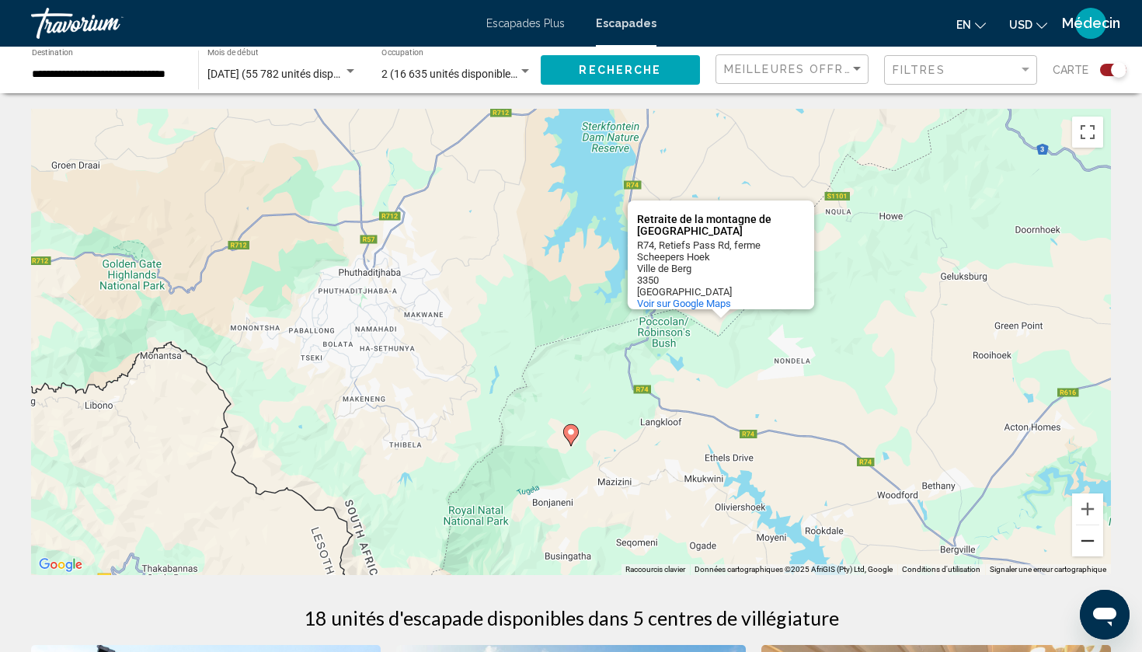
click at [1089, 540] on button "Zoom arrière" at bounding box center [1087, 540] width 31 height 31
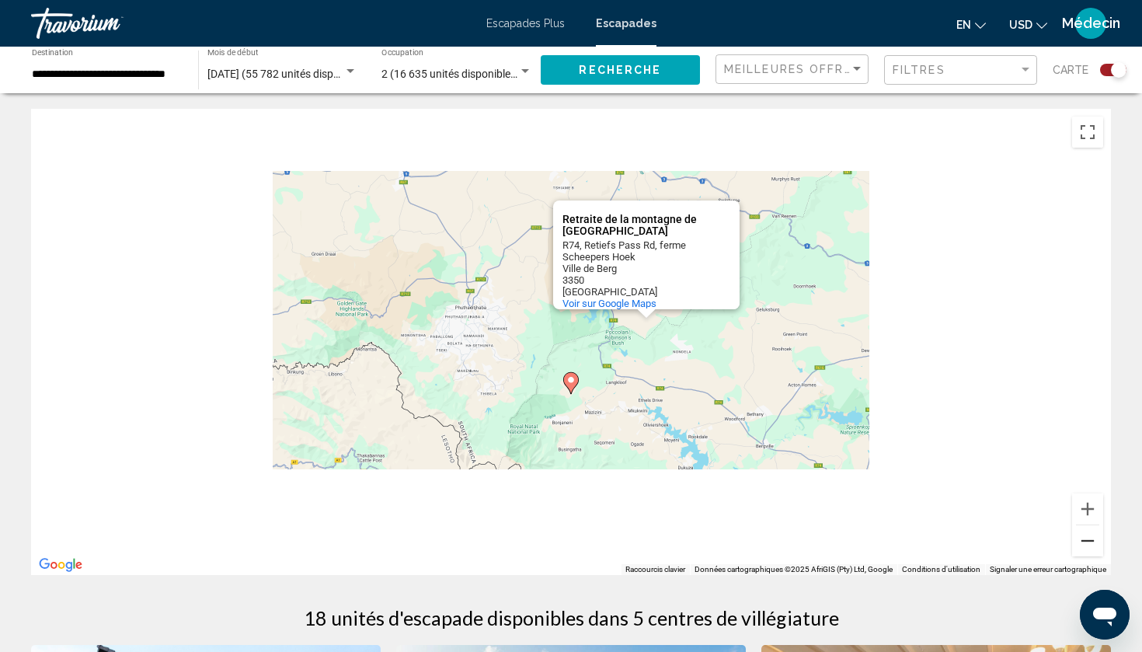
click at [1089, 540] on button "Zoom arrière" at bounding box center [1087, 540] width 31 height 31
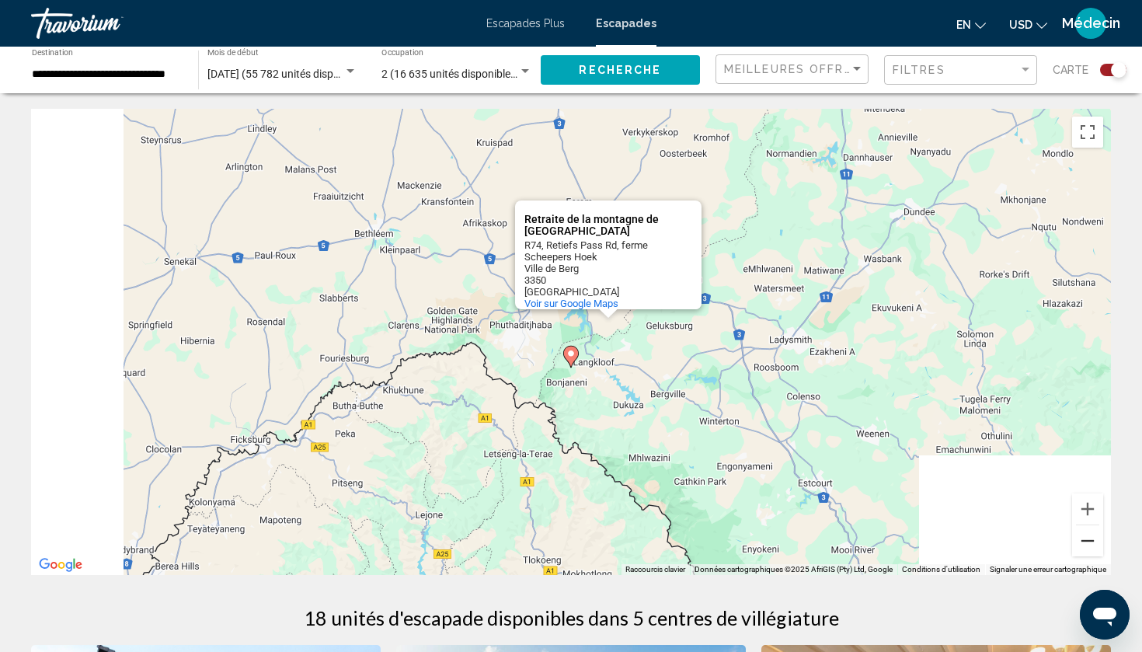
click at [1089, 540] on button "Zoom arrière" at bounding box center [1087, 540] width 31 height 31
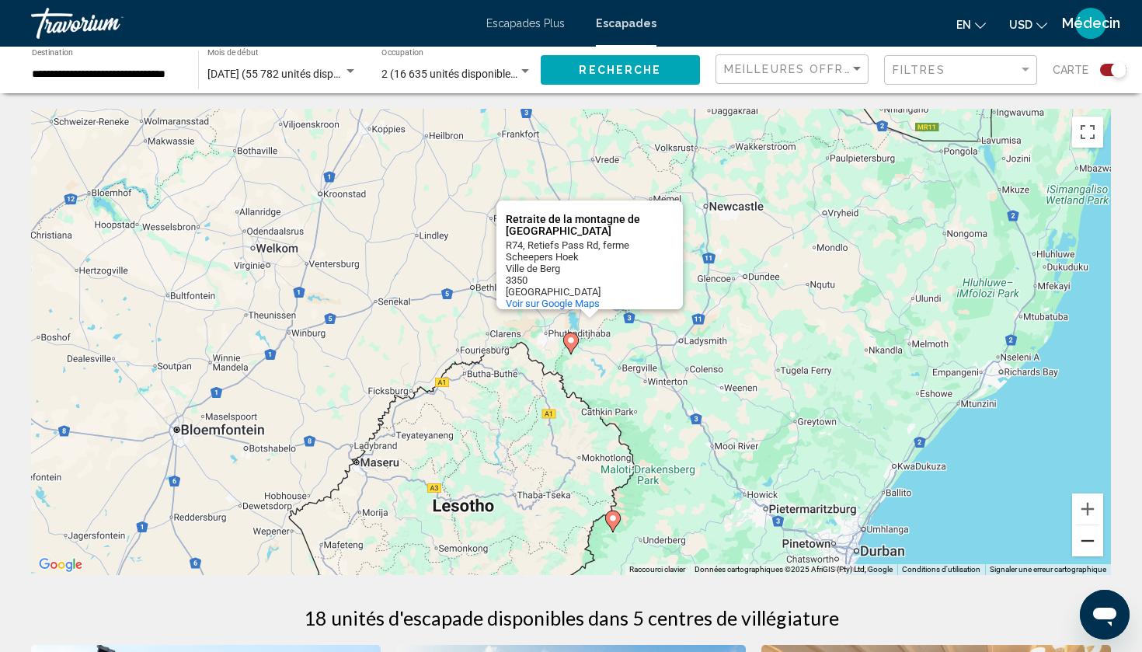
click at [1089, 540] on button "Zoom arrière" at bounding box center [1087, 540] width 31 height 31
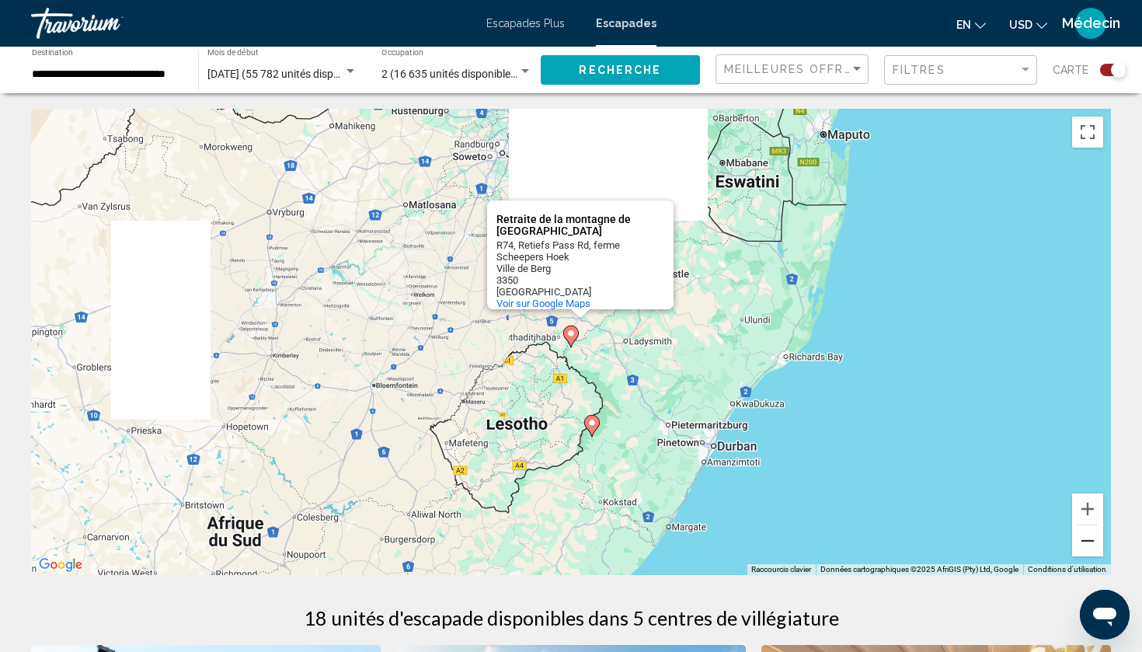
click at [1089, 540] on button "Zoom arrière" at bounding box center [1087, 540] width 31 height 31
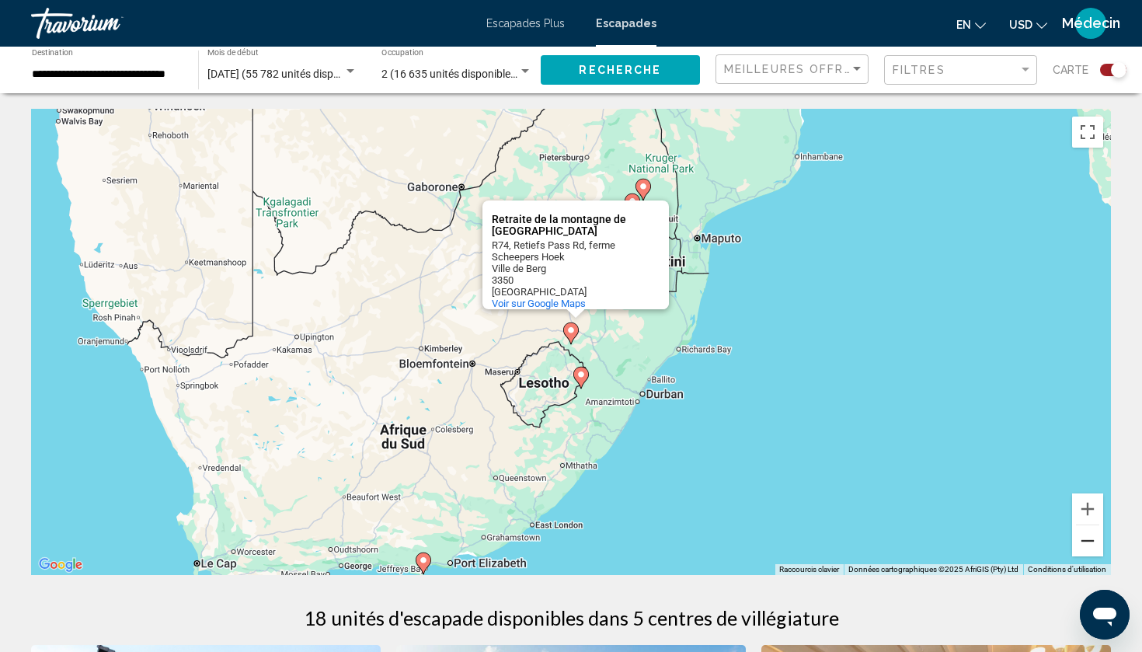
click at [1089, 540] on button "Zoom arrière" at bounding box center [1087, 540] width 31 height 31
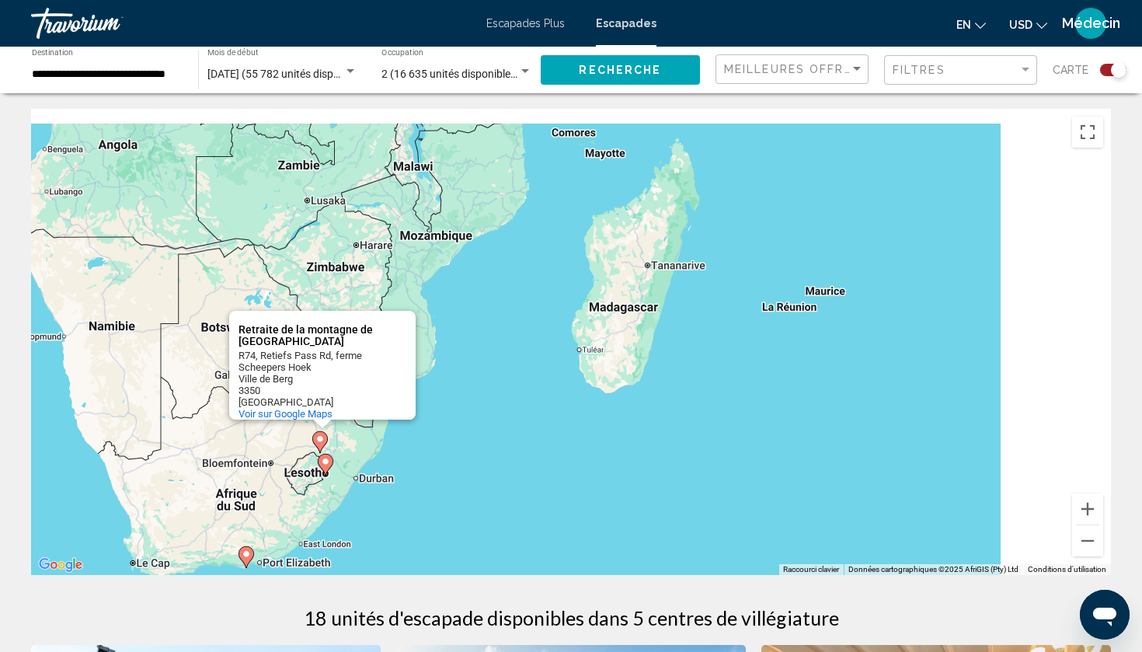
drag, startPoint x: 1053, startPoint y: 259, endPoint x: 779, endPoint y: 403, distance: 309.3
click at [780, 403] on div "Pour activer le glissement avec le clavier, appuyez sur Alt+Entrée. Une fois ce…" at bounding box center [571, 342] width 1080 height 466
